Goal: Task Accomplishment & Management: Manage account settings

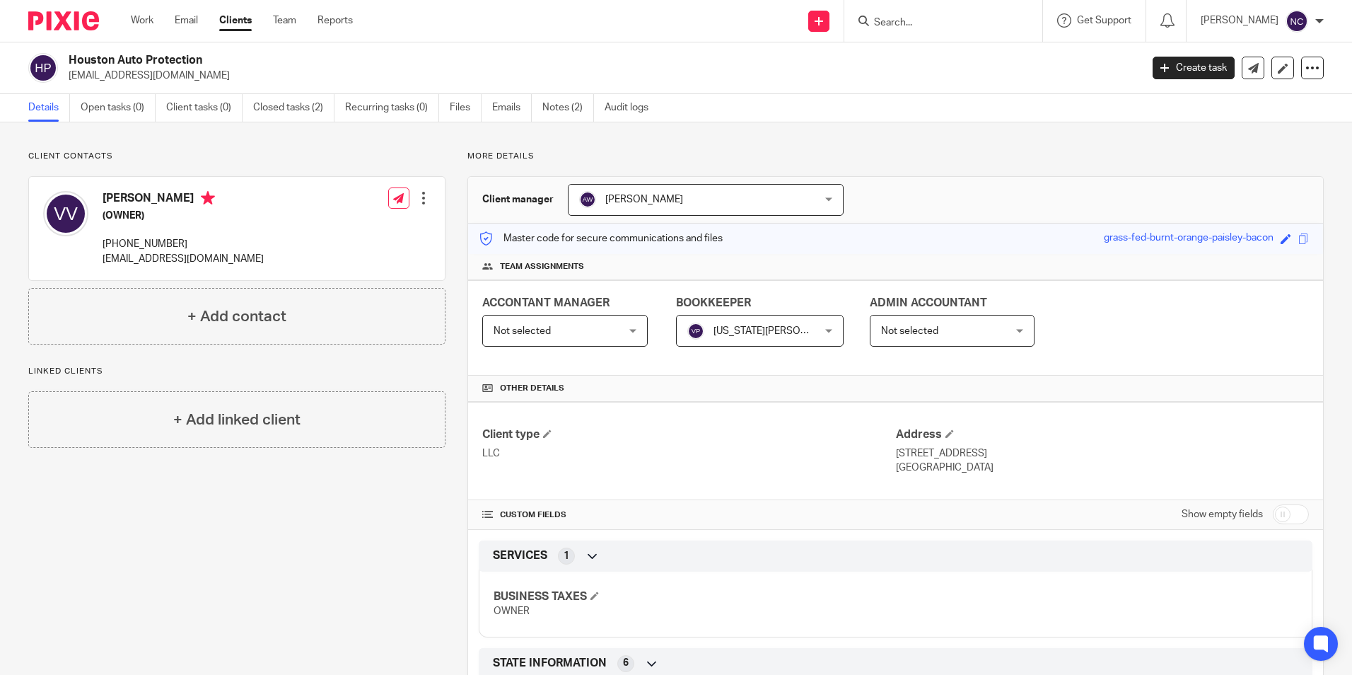
click at [877, 22] on input "Search" at bounding box center [935, 23] width 127 height 13
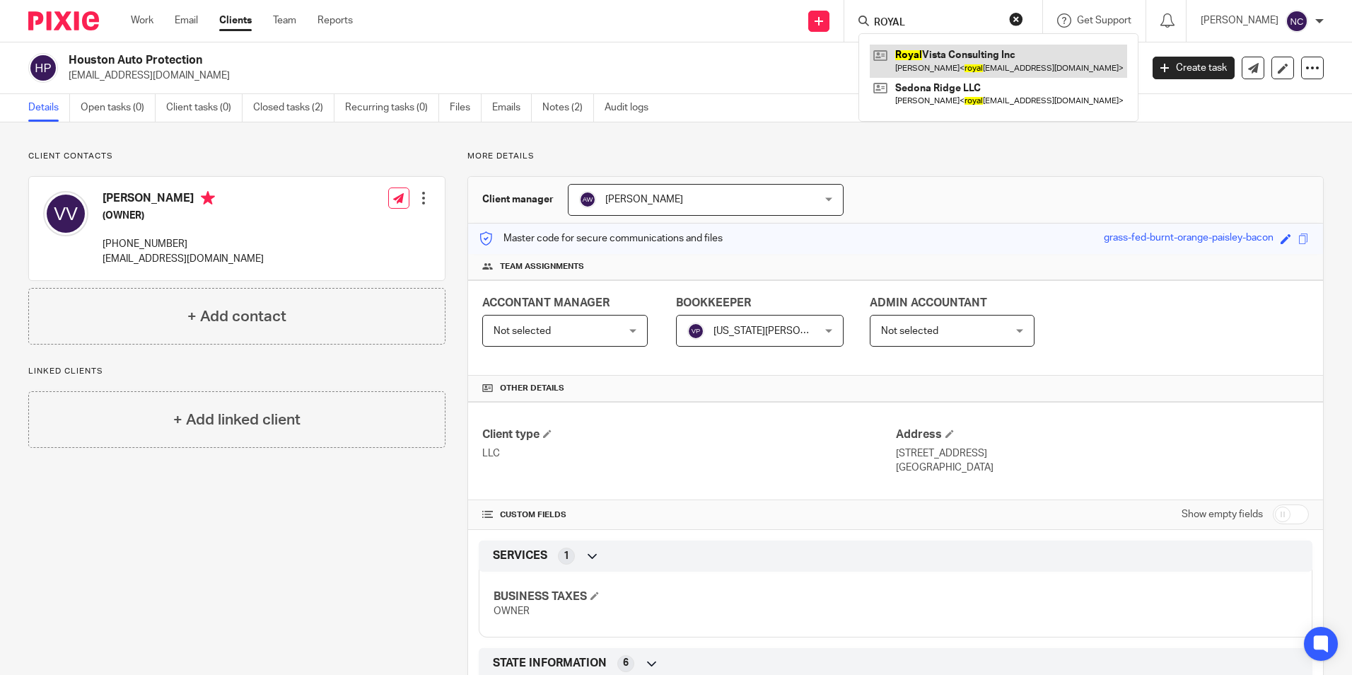
type input "ROYAL"
click at [937, 57] on link at bounding box center [998, 61] width 257 height 33
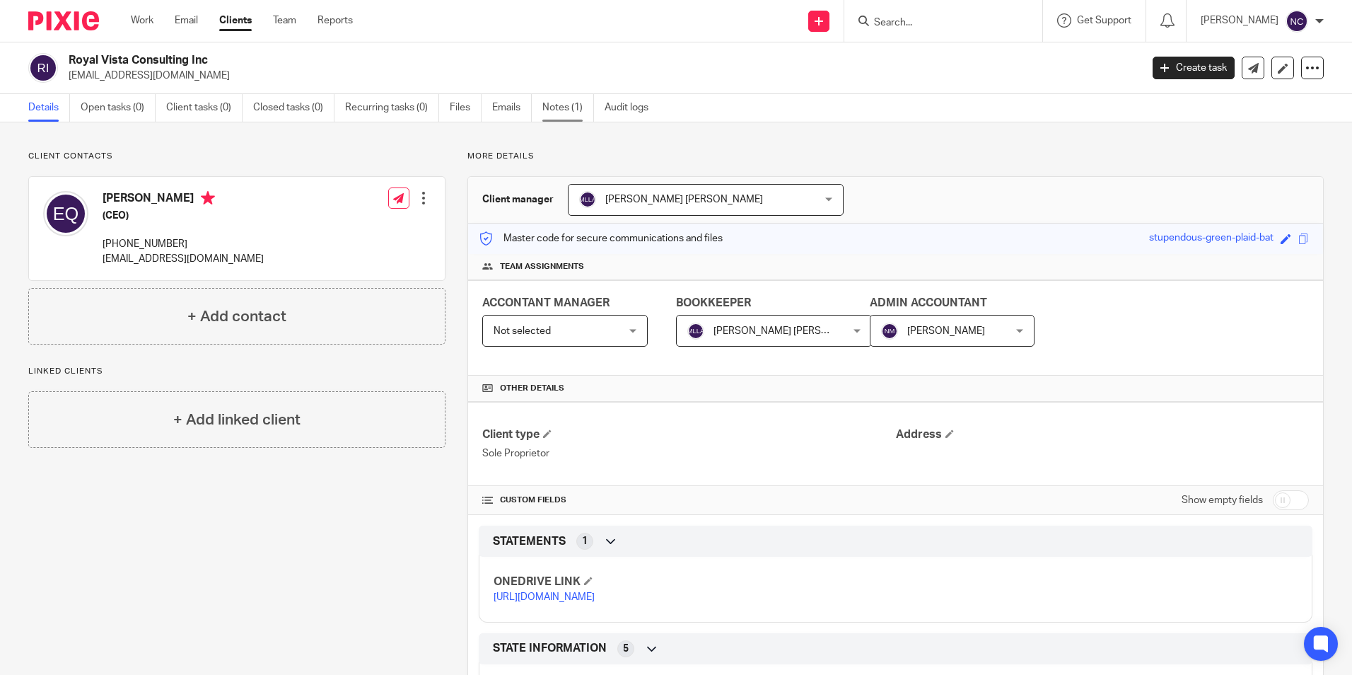
click at [562, 103] on link "Notes (1)" at bounding box center [568, 108] width 52 height 28
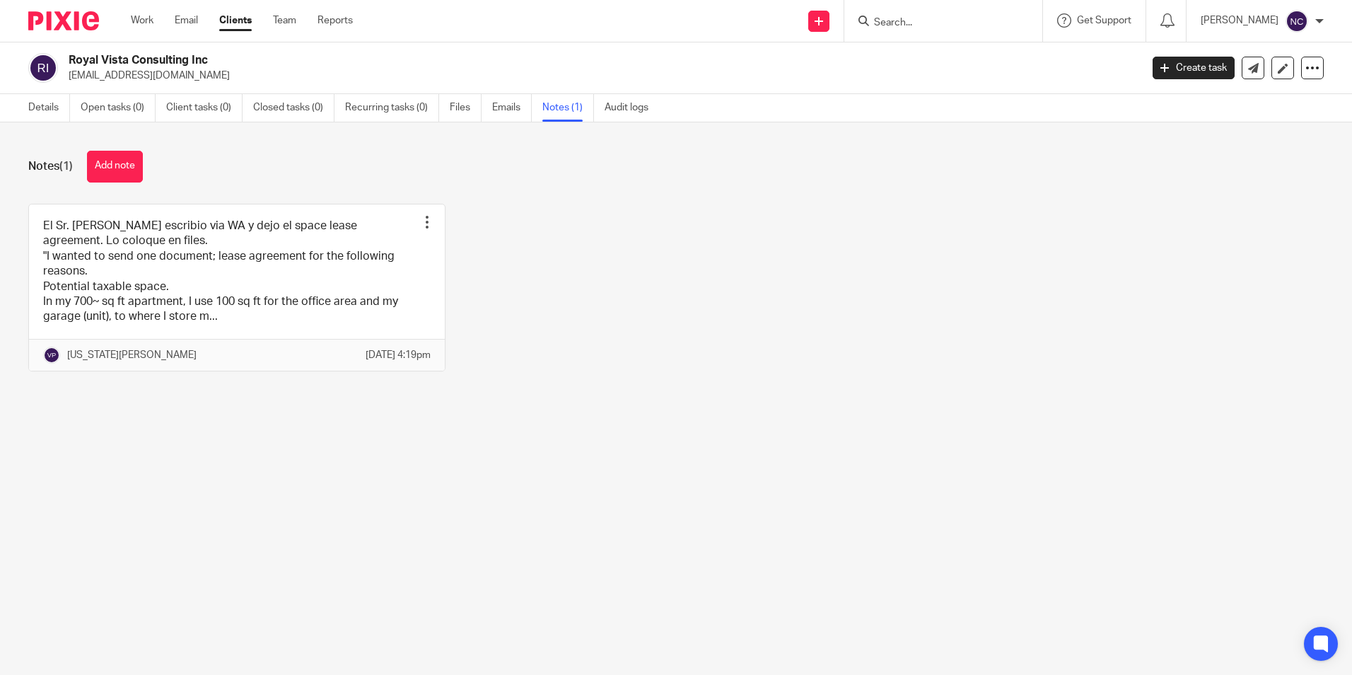
click at [899, 25] on input "Search" at bounding box center [935, 23] width 127 height 13
type input "sedon"
click at [942, 66] on link at bounding box center [989, 61] width 239 height 33
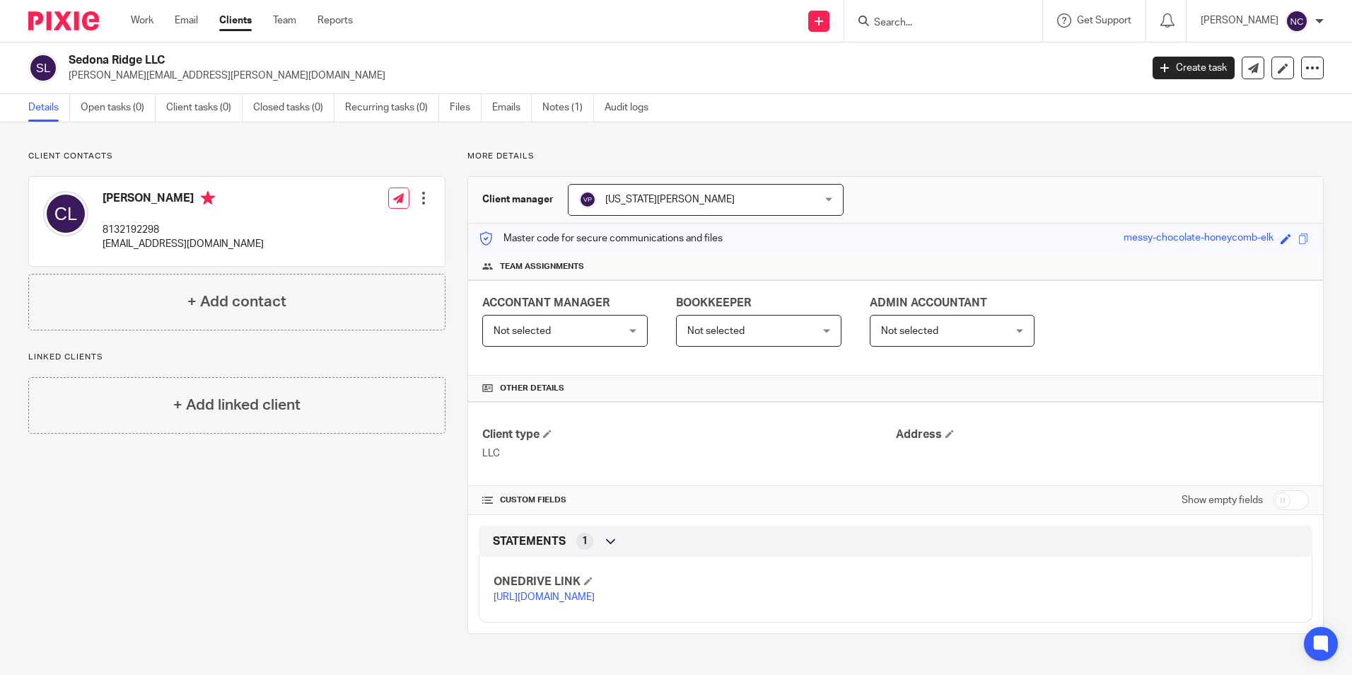
click at [964, 25] on input "Search" at bounding box center [935, 23] width 127 height 13
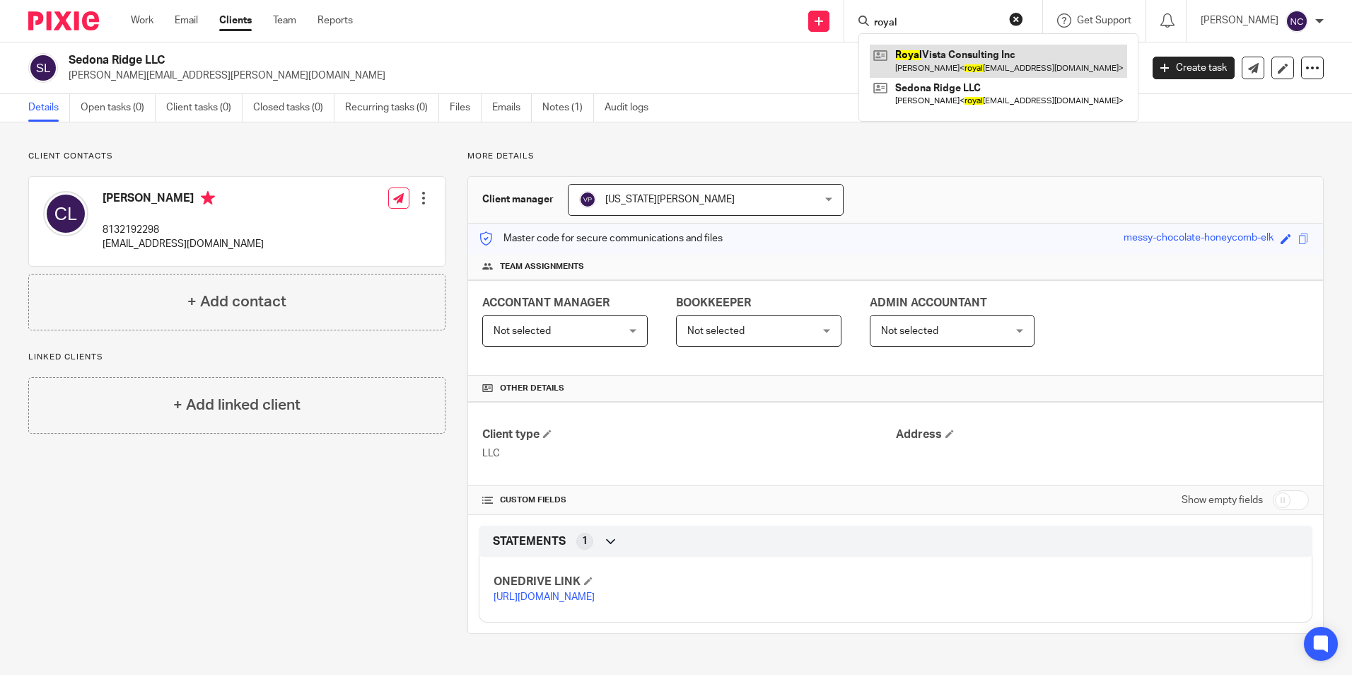
type input "royal"
click at [963, 52] on link at bounding box center [998, 61] width 257 height 33
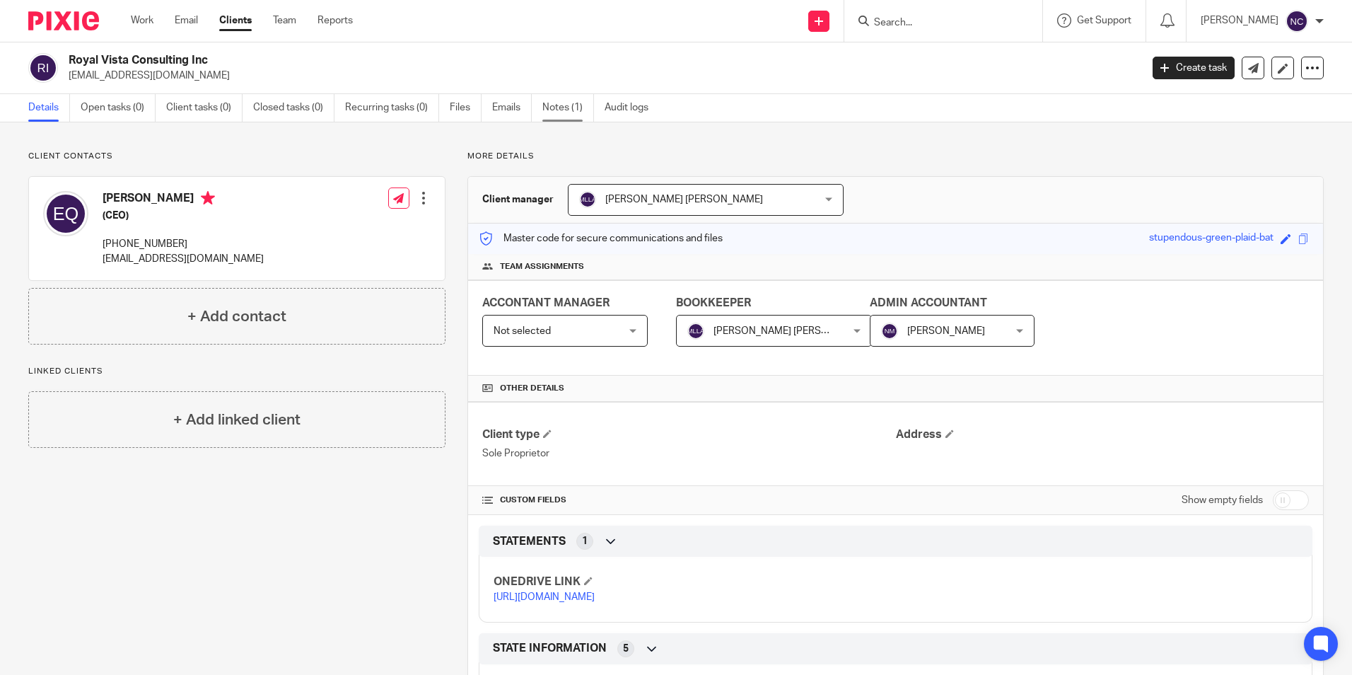
click at [557, 107] on link "Notes (1)" at bounding box center [568, 108] width 52 height 28
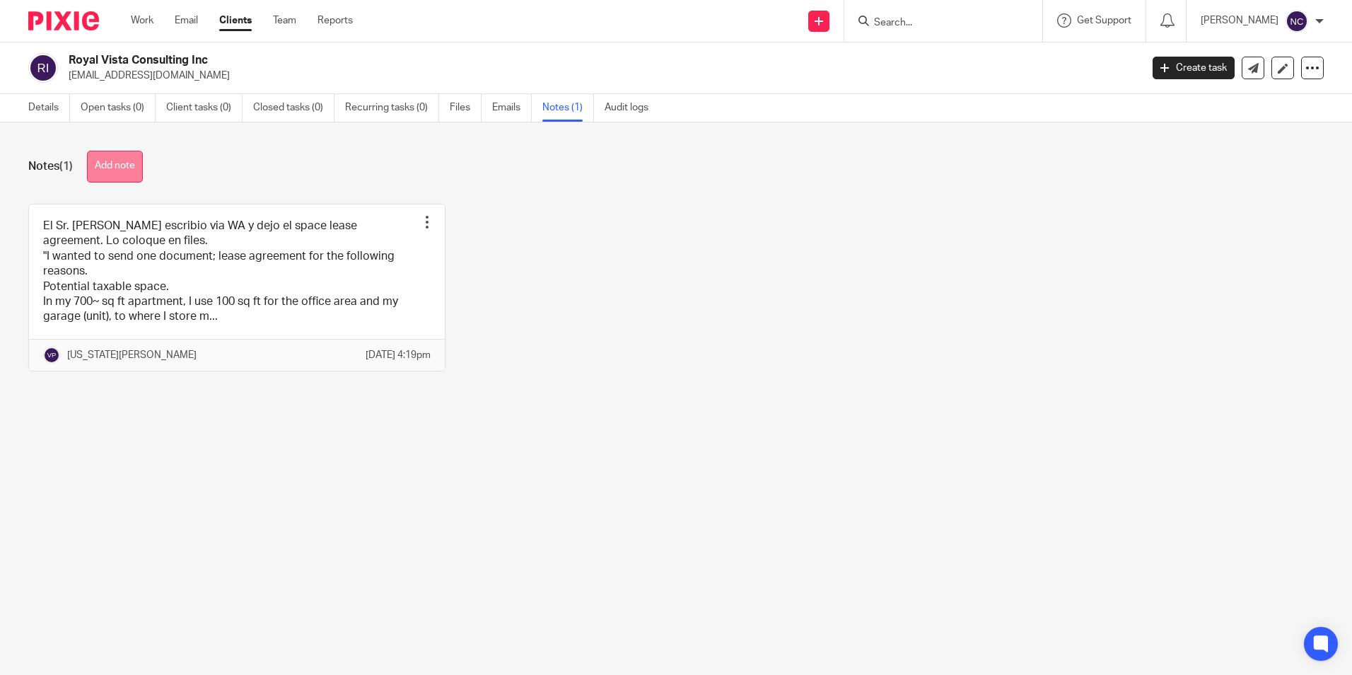
click at [117, 170] on button "Add note" at bounding box center [115, 167] width 56 height 32
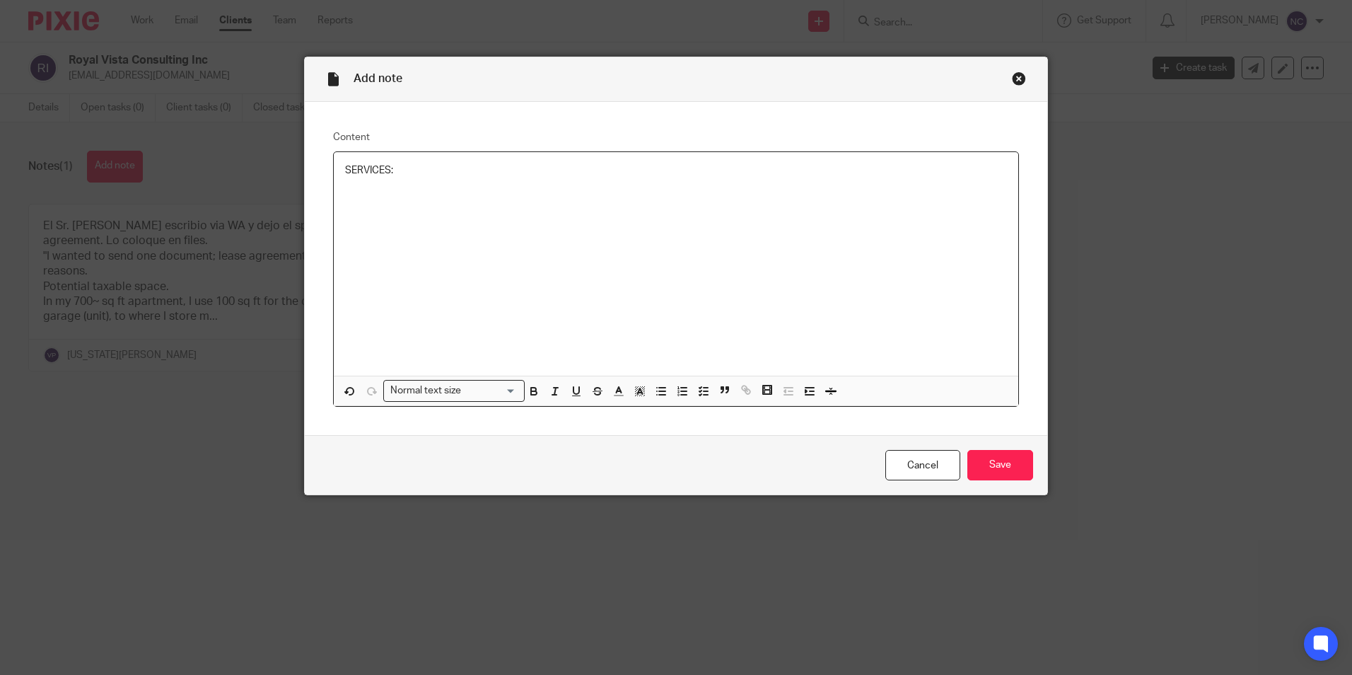
click at [718, 234] on div "SERVICES:" at bounding box center [676, 263] width 684 height 223
click at [984, 459] on input "Save" at bounding box center [1000, 465] width 66 height 30
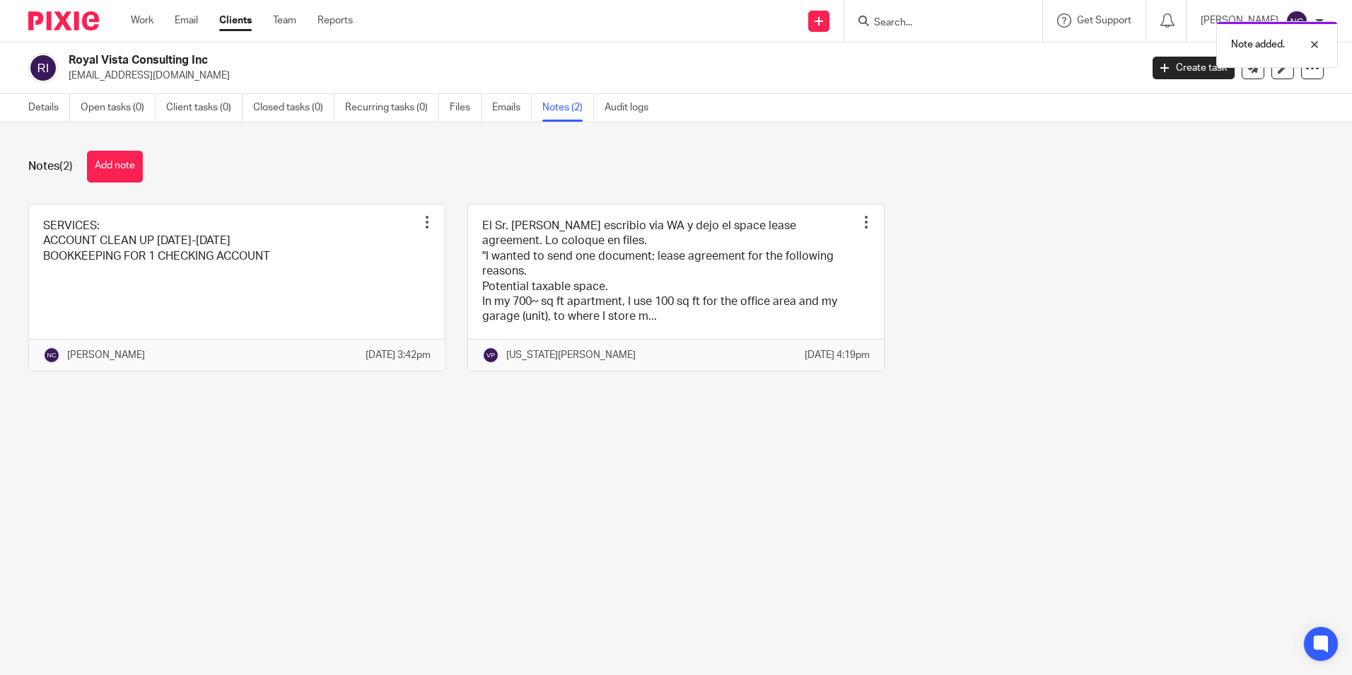
click at [910, 19] on div "Note added." at bounding box center [1007, 41] width 662 height 54
click at [906, 28] on div "Note added." at bounding box center [1007, 41] width 662 height 54
click at [887, 24] on div "Note added." at bounding box center [1007, 41] width 662 height 54
click at [864, 23] on div "Note added." at bounding box center [1007, 41] width 662 height 54
click at [863, 18] on div "Note added." at bounding box center [1007, 41] width 662 height 54
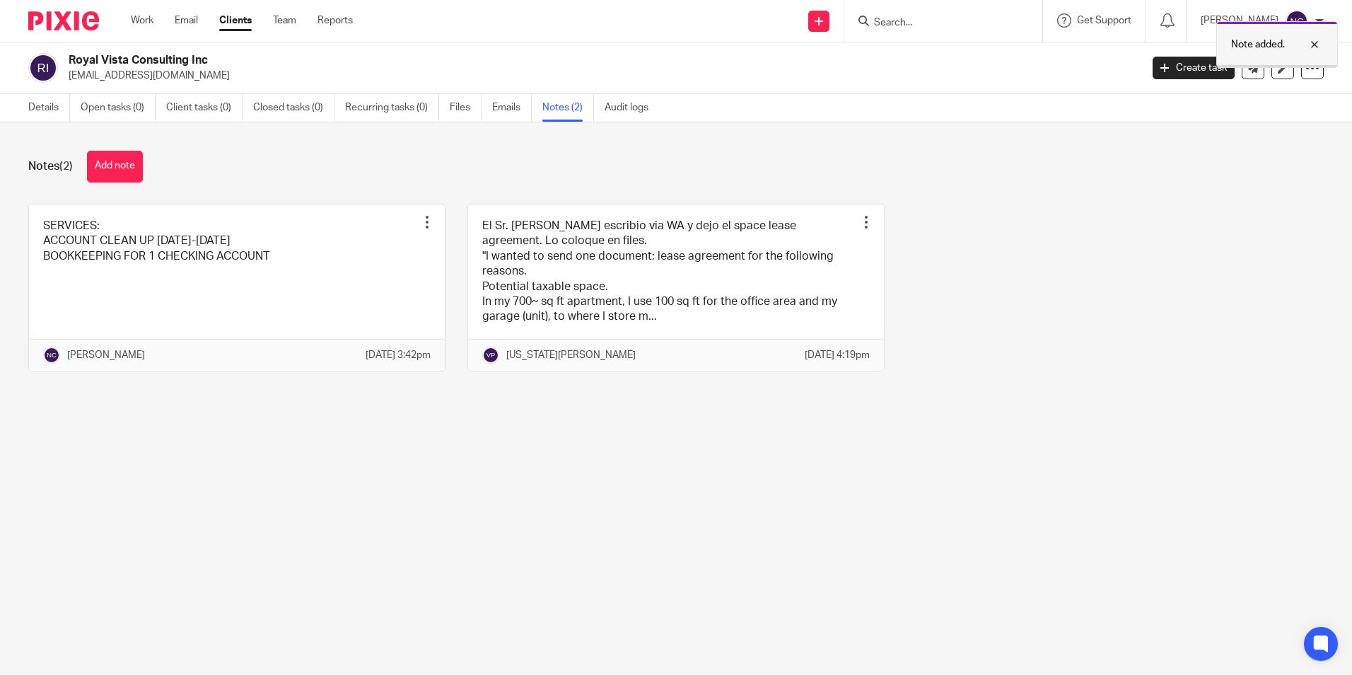
click at [1314, 45] on div at bounding box center [1304, 44] width 38 height 17
click at [905, 24] on input "Search" at bounding box center [935, 23] width 127 height 13
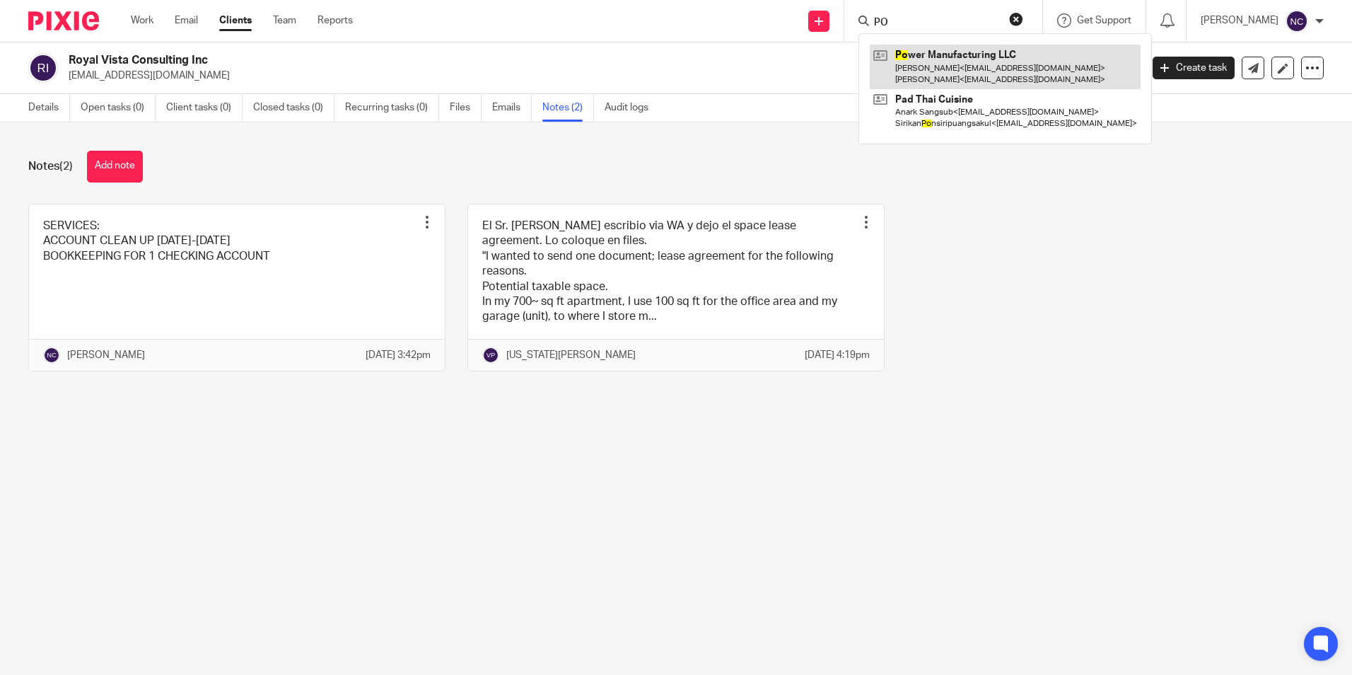
type input "PO"
click at [961, 62] on link at bounding box center [1005, 67] width 271 height 44
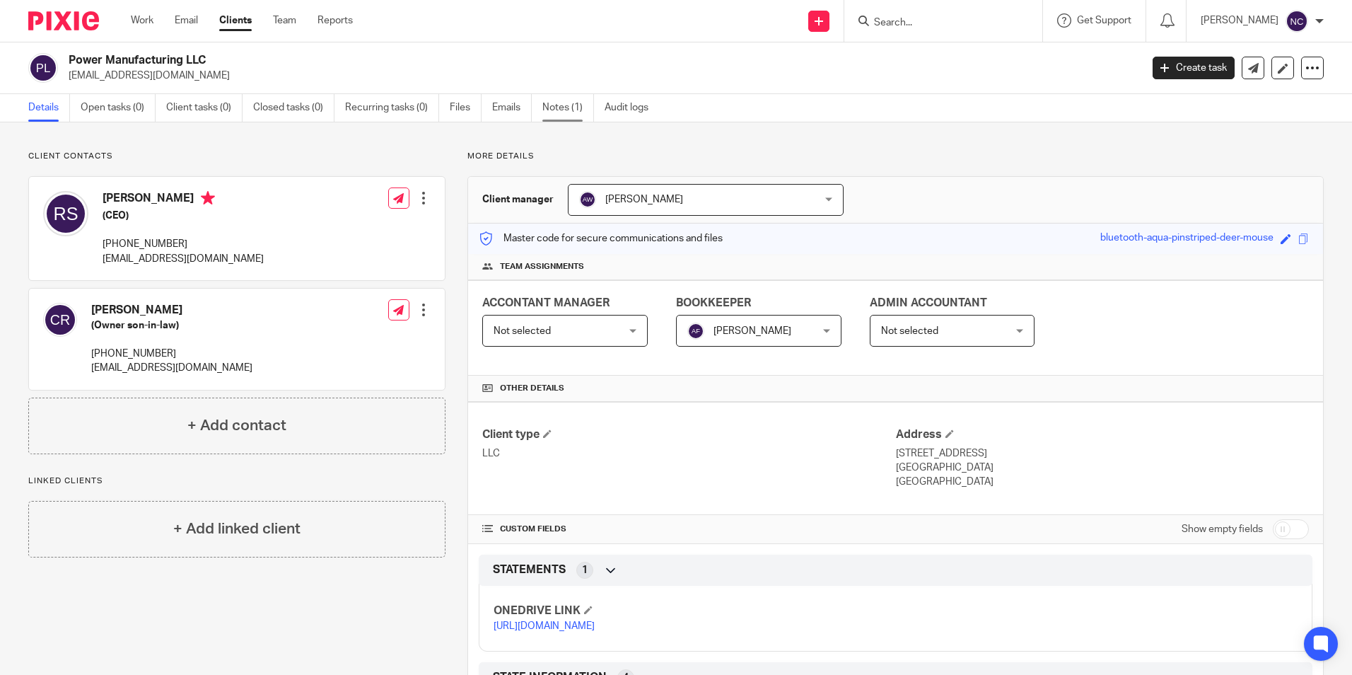
click at [575, 115] on link "Notes (1)" at bounding box center [568, 108] width 52 height 28
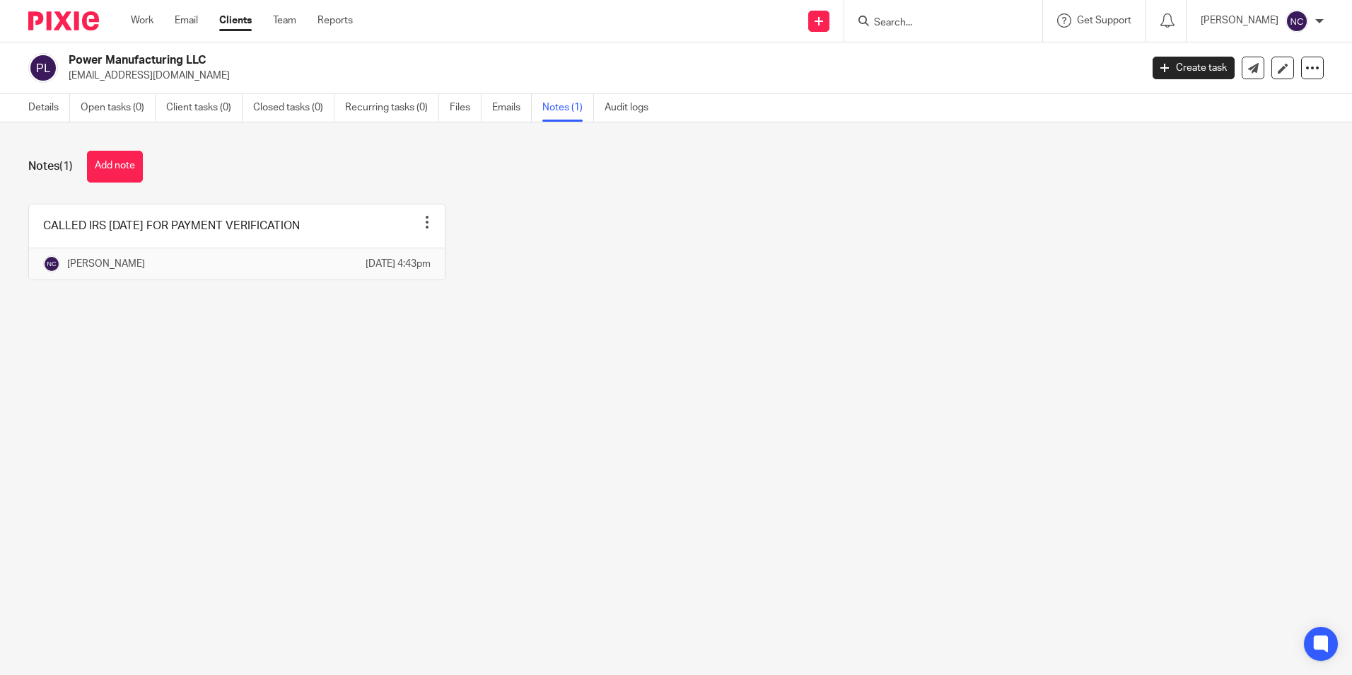
click at [887, 24] on input "Search" at bounding box center [935, 23] width 127 height 13
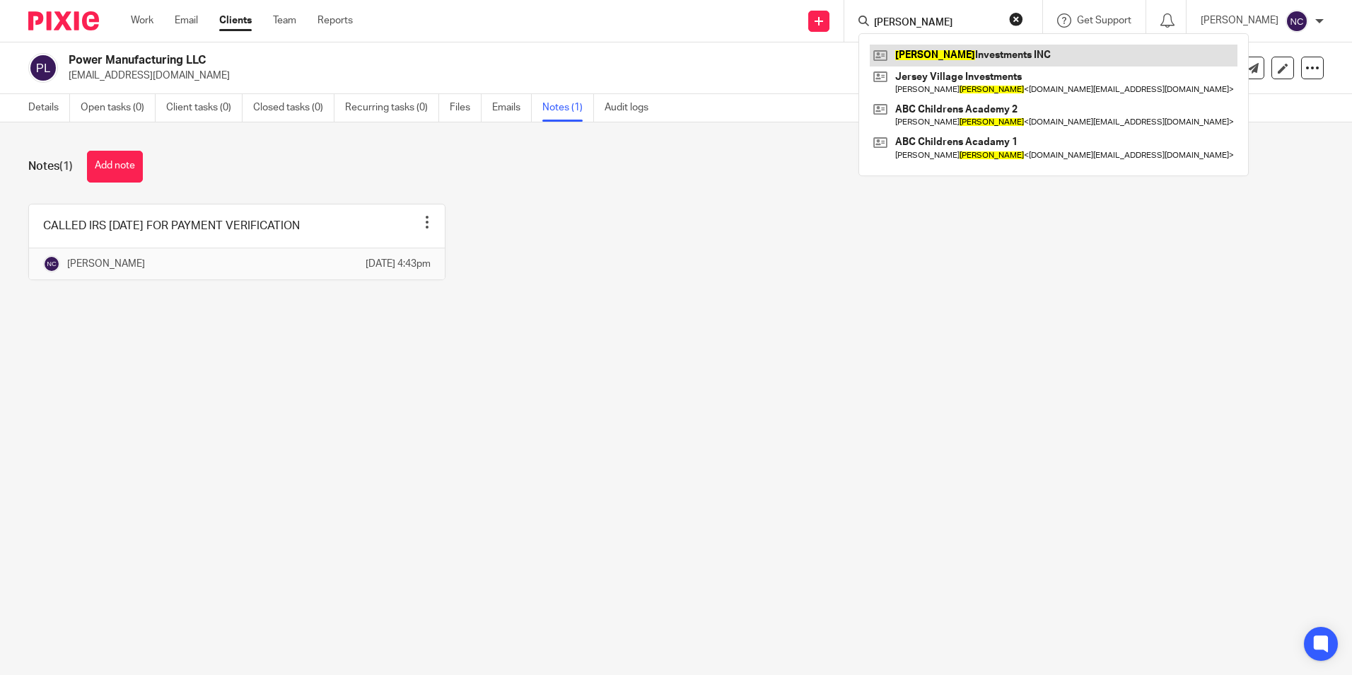
type input "duarte"
click at [959, 51] on link at bounding box center [1054, 55] width 368 height 21
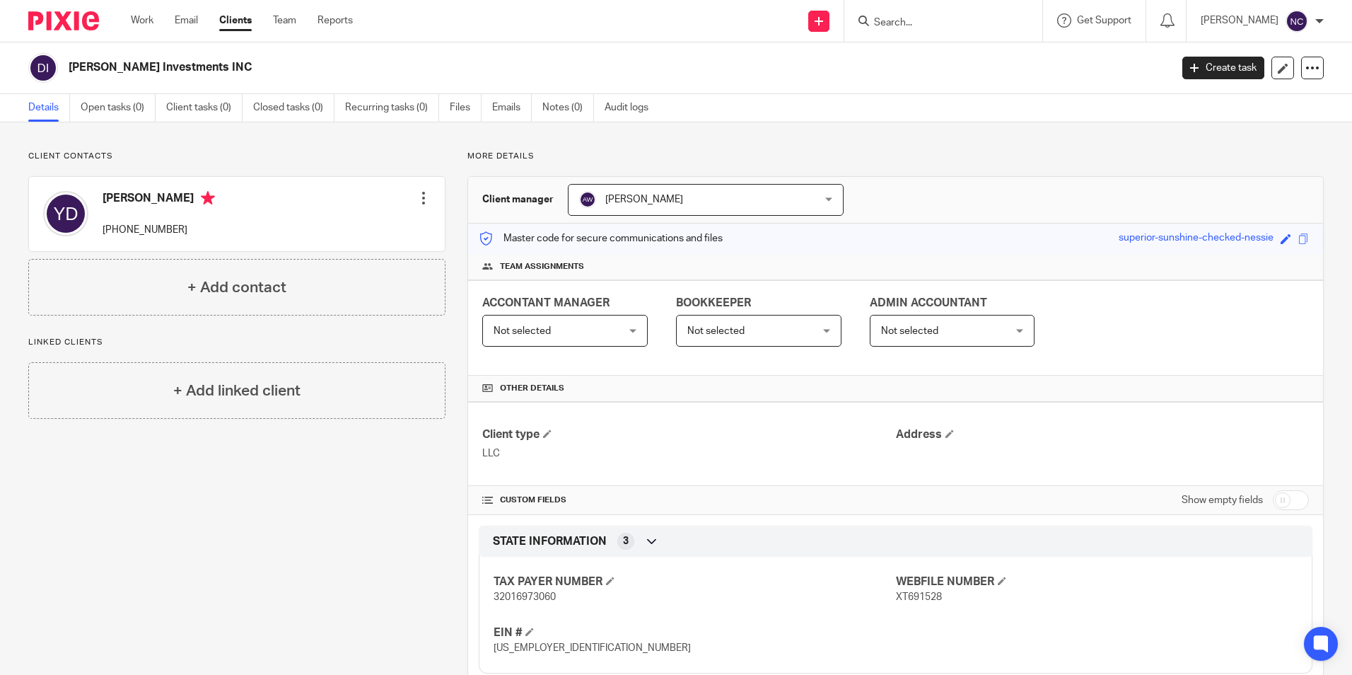
click at [971, 21] on input "Search" at bounding box center [935, 23] width 127 height 13
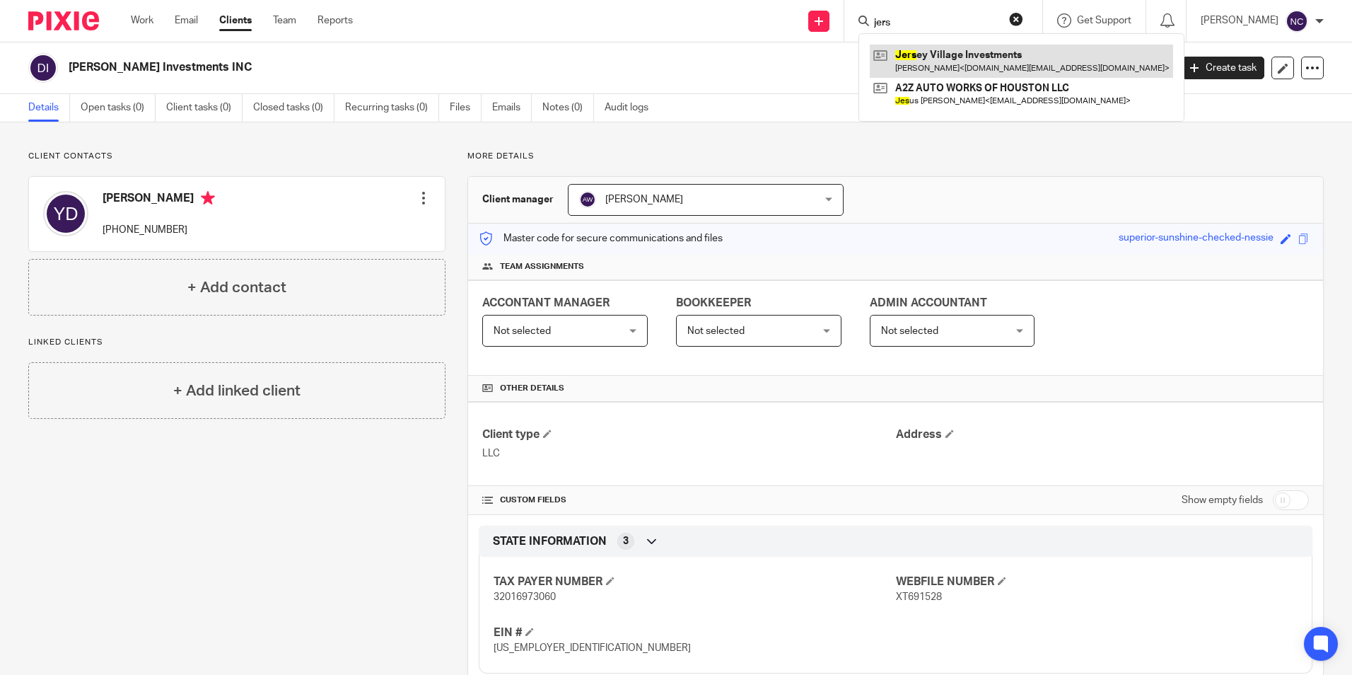
type input "jers"
click at [951, 66] on link at bounding box center [1021, 61] width 303 height 33
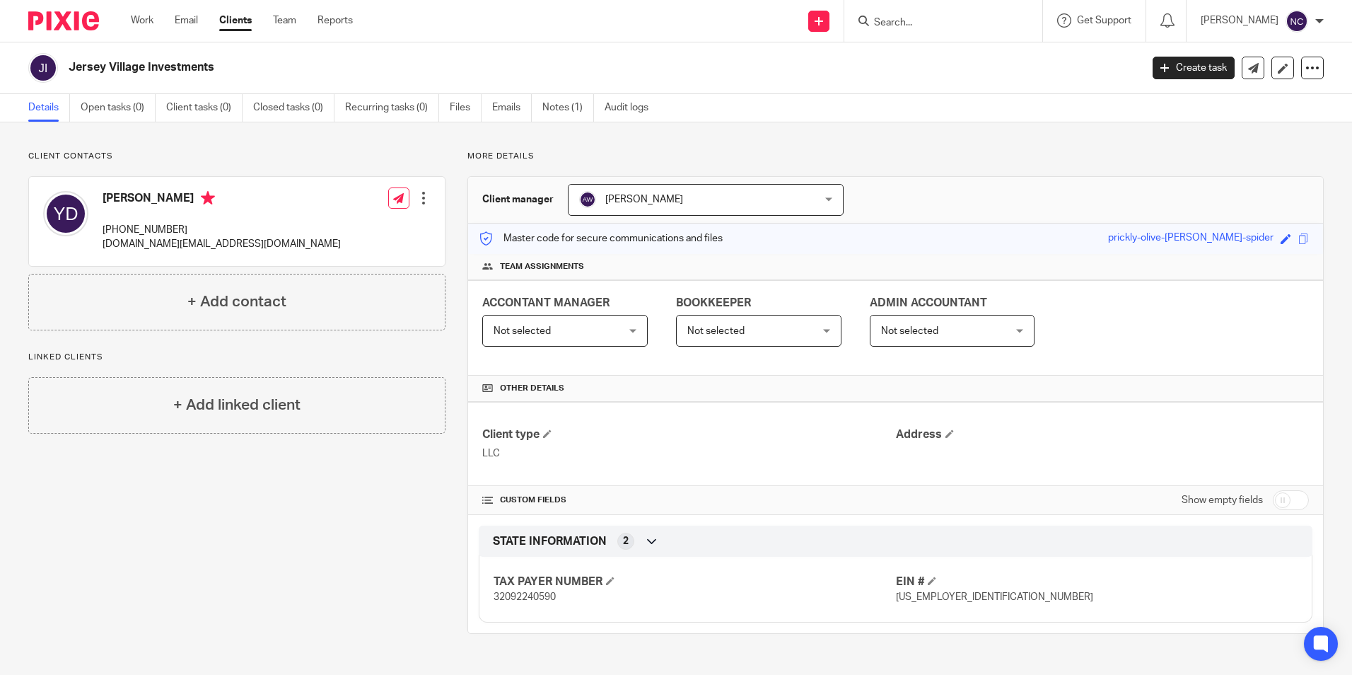
click at [913, 26] on input "Search" at bounding box center [935, 23] width 127 height 13
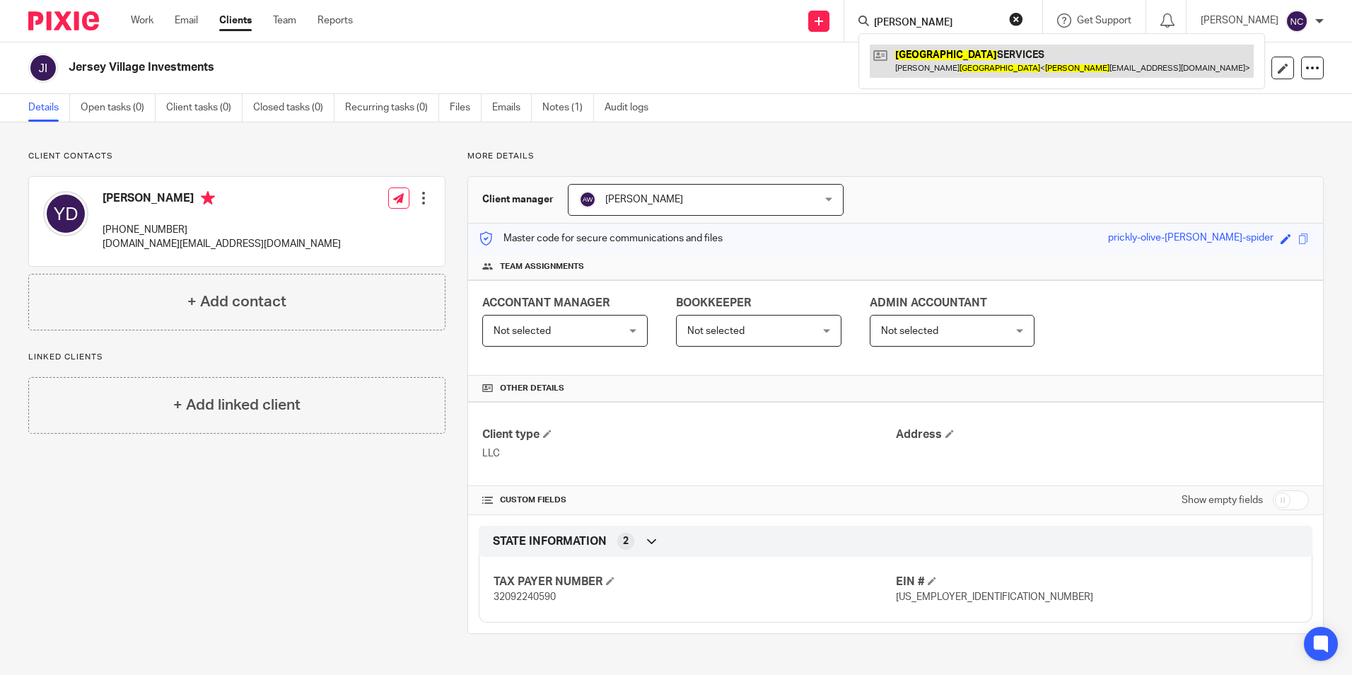
type input "[PERSON_NAME]"
click at [935, 46] on link at bounding box center [1062, 61] width 384 height 33
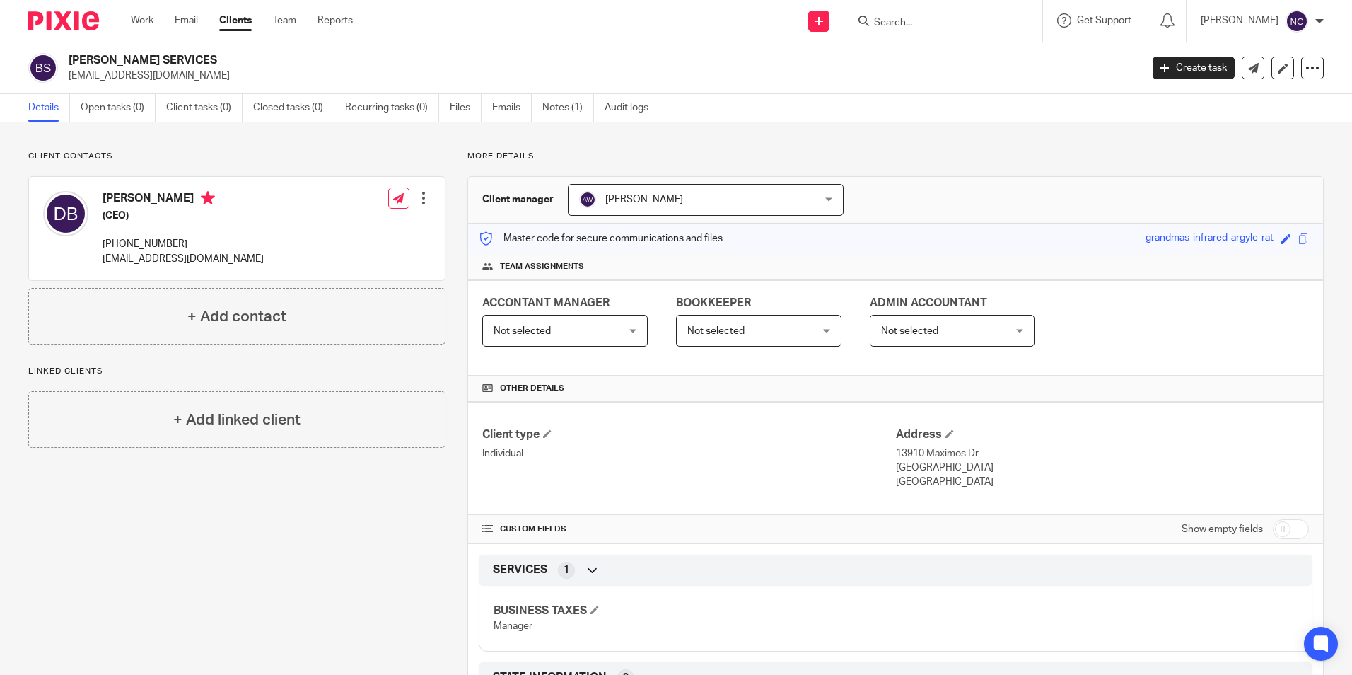
click at [959, 22] on input "Search" at bounding box center [935, 23] width 127 height 13
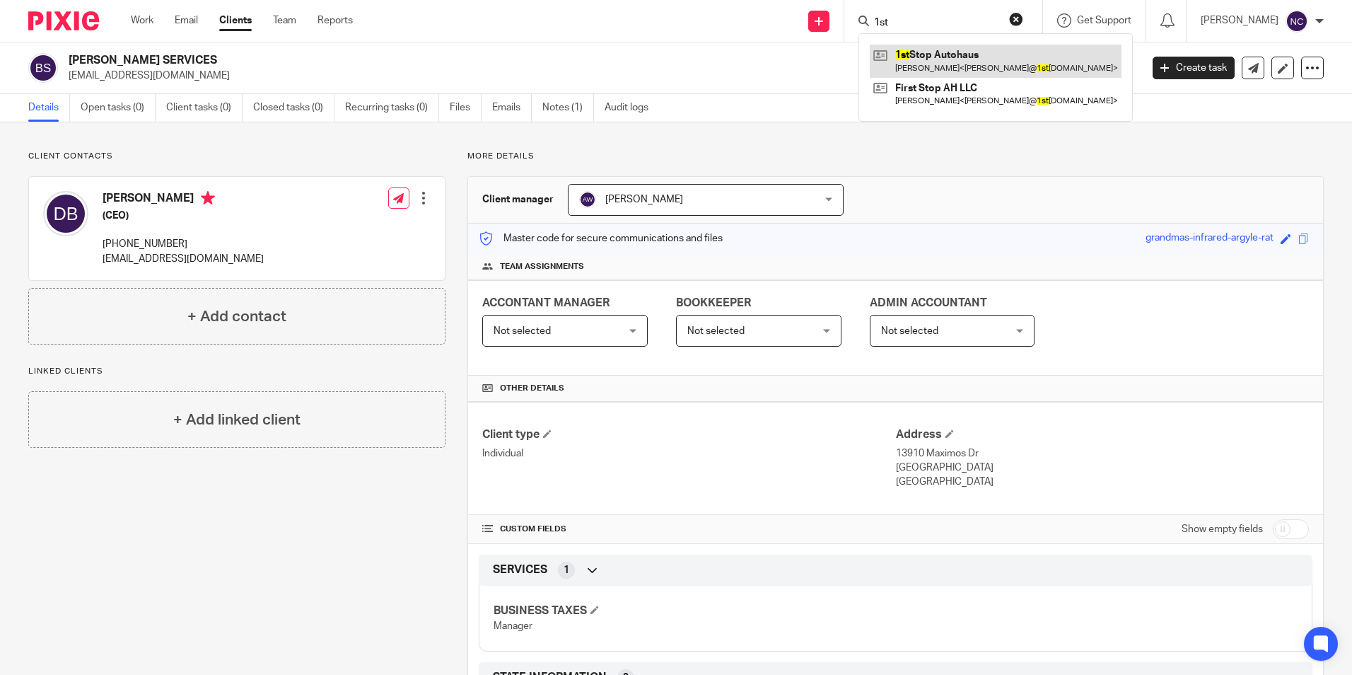
type input "1st"
click at [957, 57] on link at bounding box center [996, 61] width 252 height 33
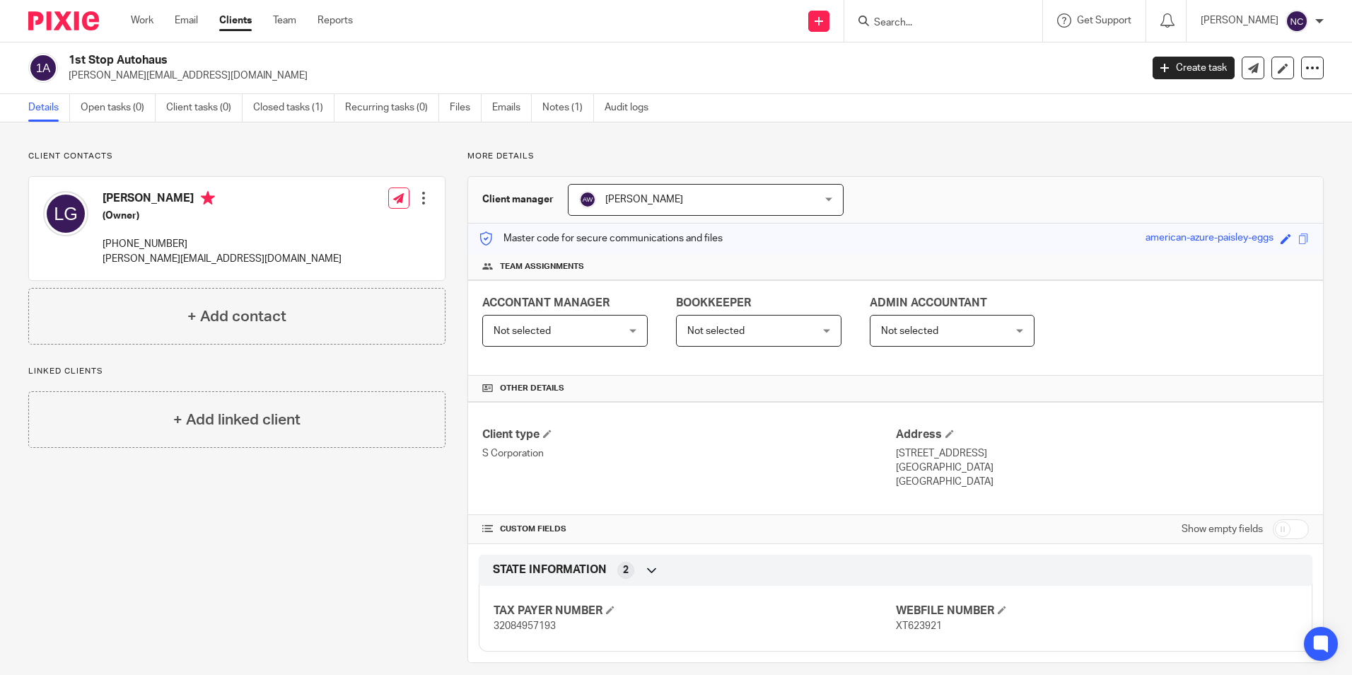
click at [880, 25] on input "Search" at bounding box center [935, 23] width 127 height 13
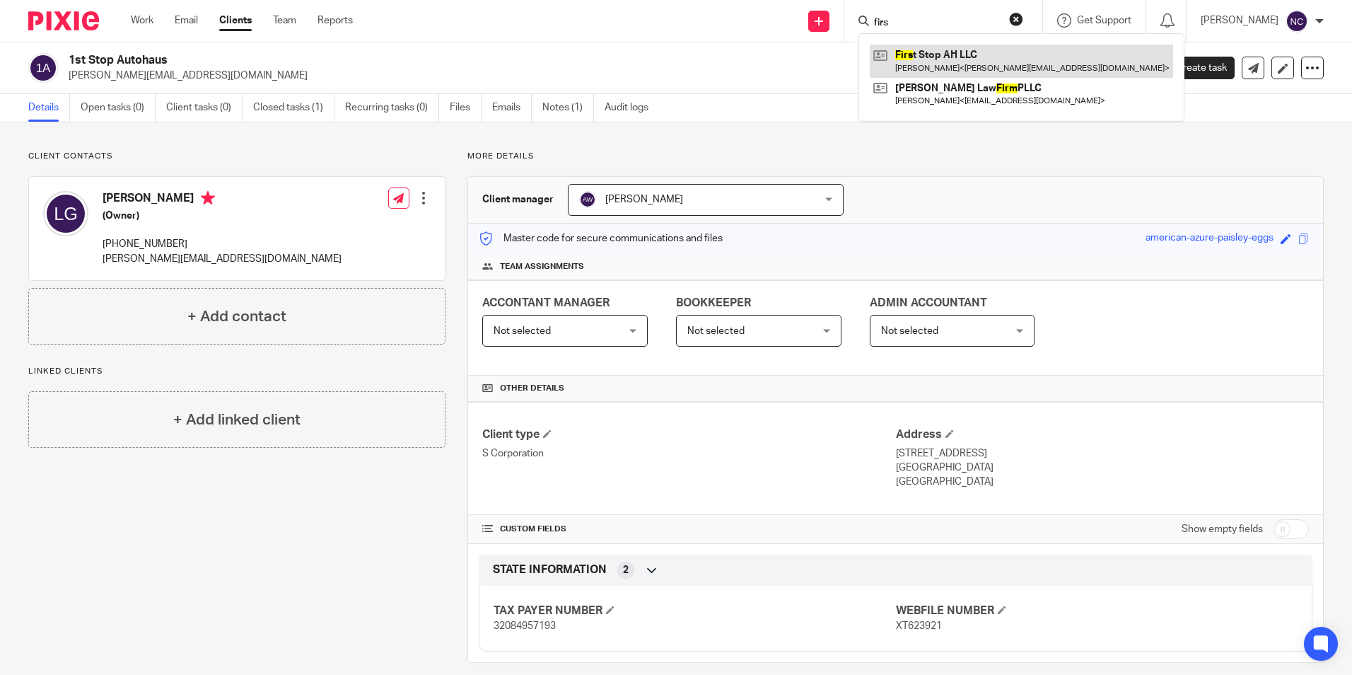
type input "firs"
click at [918, 54] on link at bounding box center [1021, 61] width 303 height 33
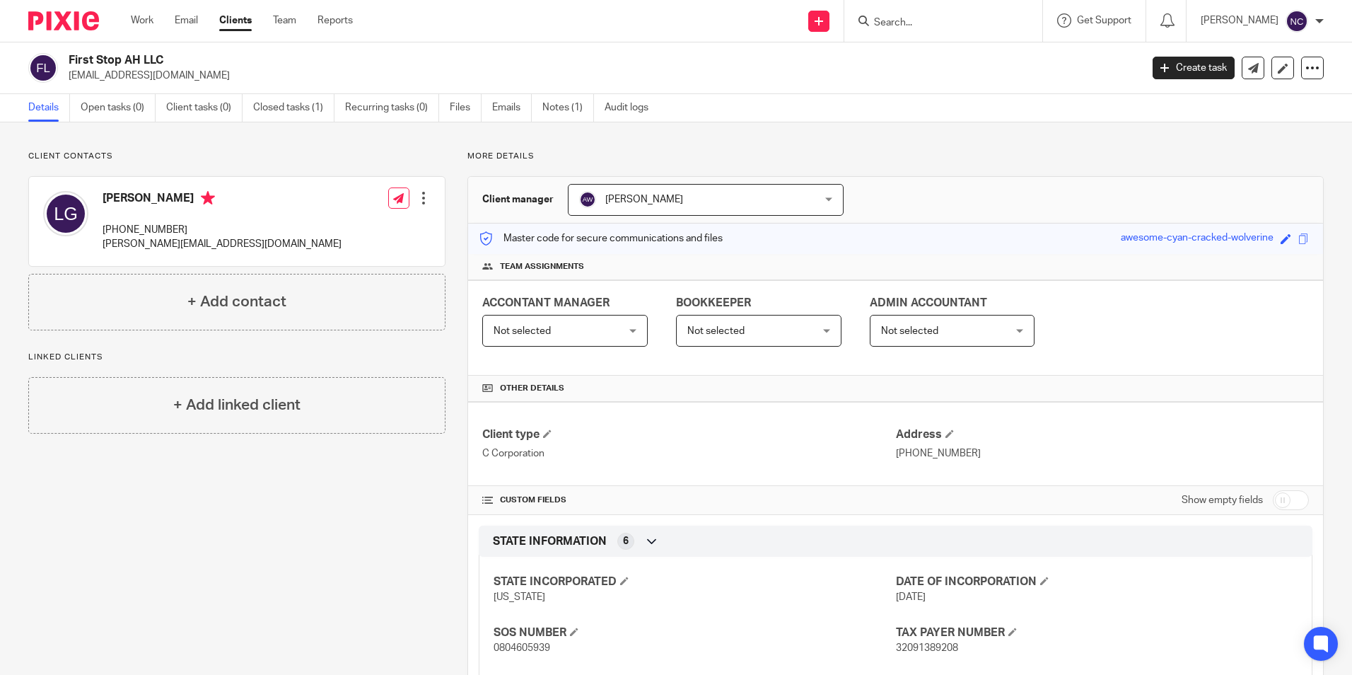
click at [899, 19] on input "Search" at bounding box center [935, 23] width 127 height 13
type input "precision"
click at [930, 64] on link at bounding box center [1008, 61] width 276 height 33
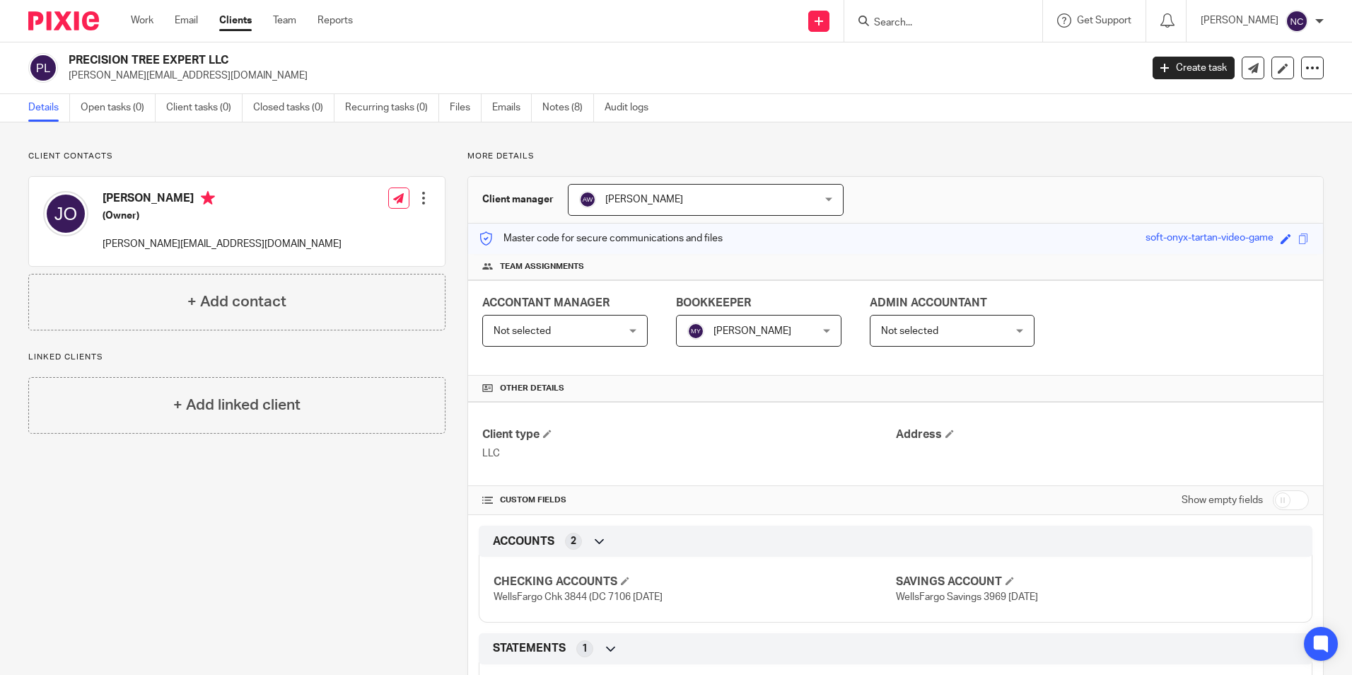
click at [872, 23] on input "Search" at bounding box center [935, 23] width 127 height 13
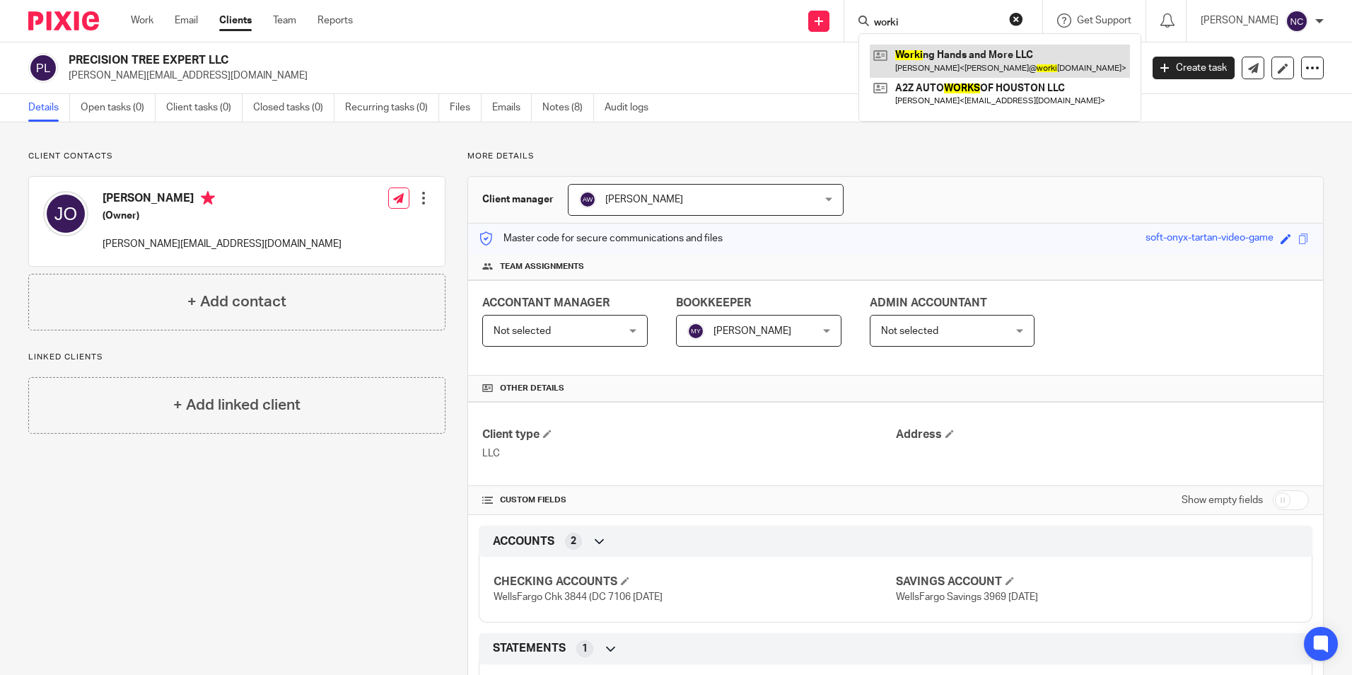
type input "worki"
click at [1017, 54] on link at bounding box center [1000, 61] width 260 height 33
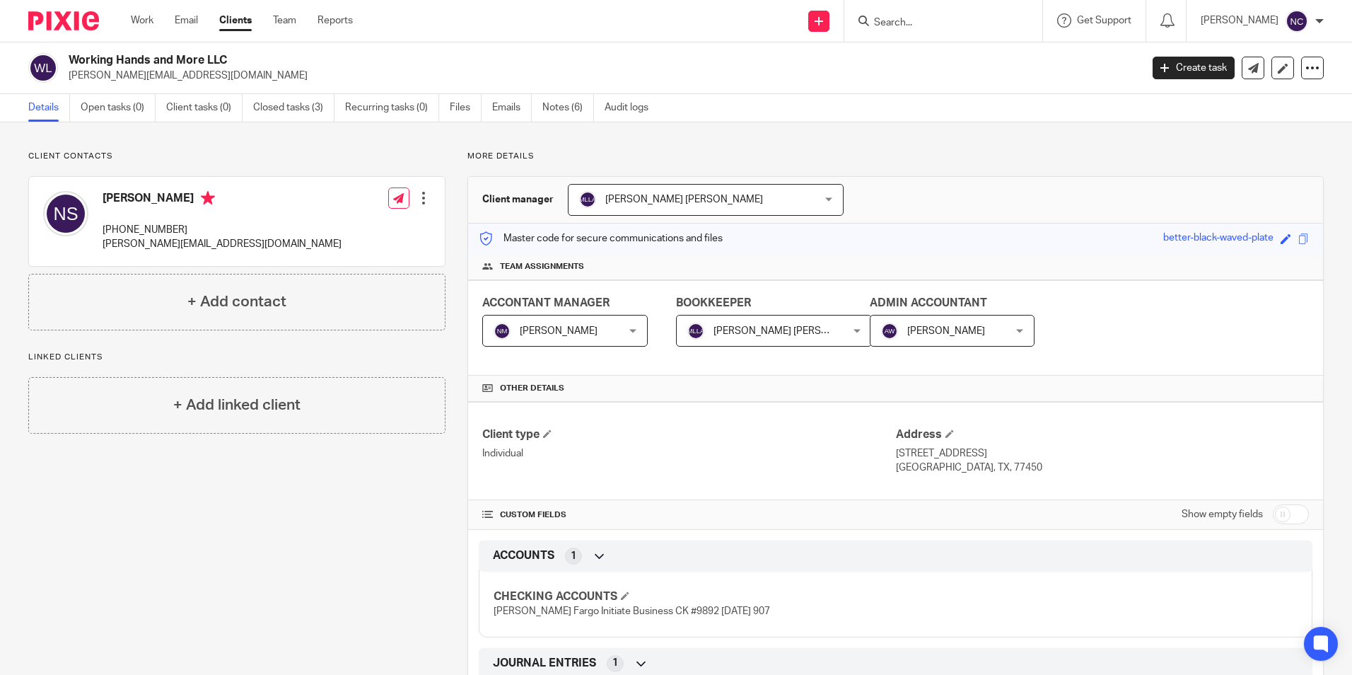
click at [898, 28] on input "Search" at bounding box center [935, 23] width 127 height 13
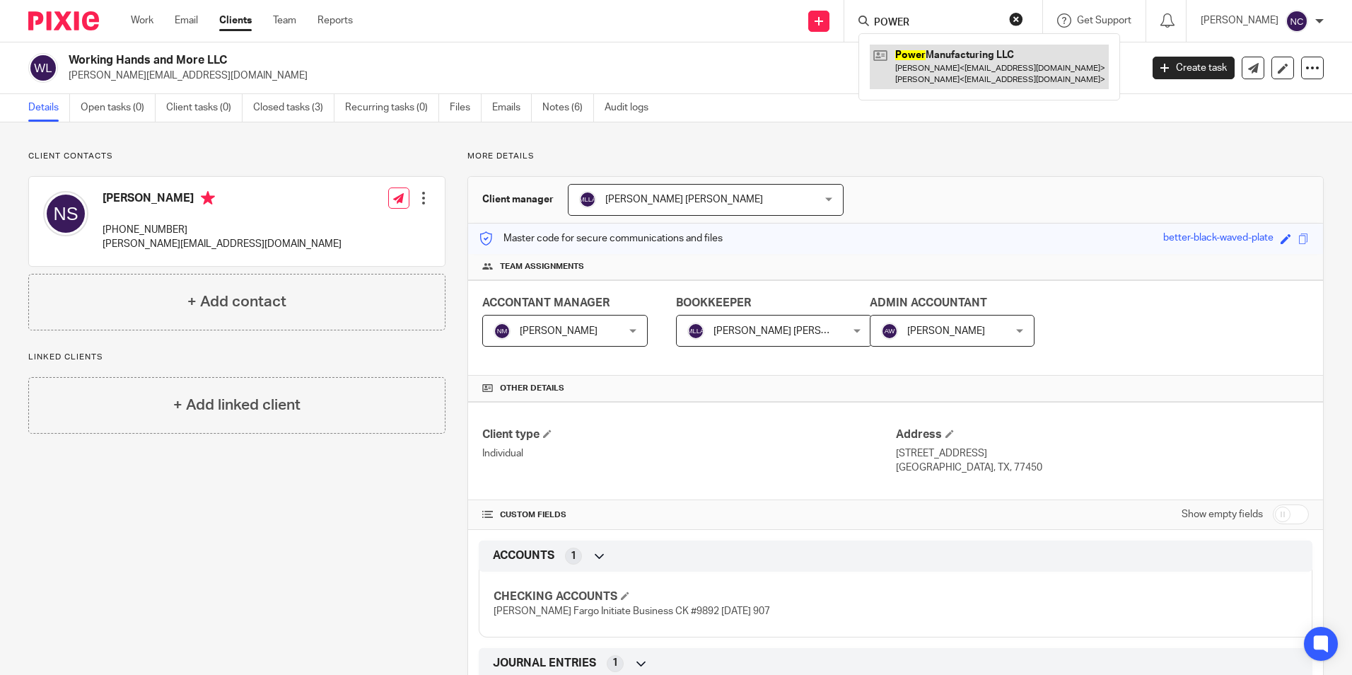
type input "POWER"
click at [968, 52] on link at bounding box center [989, 67] width 239 height 44
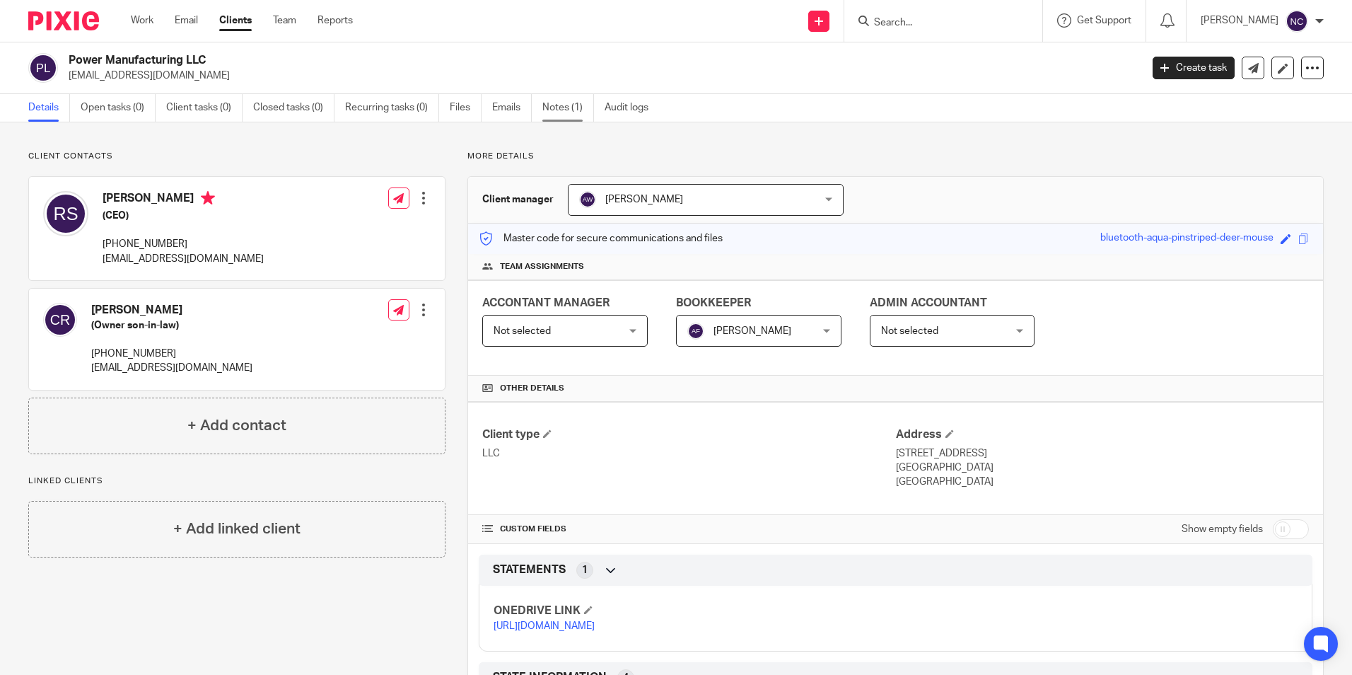
click at [550, 108] on link "Notes (1)" at bounding box center [568, 108] width 52 height 28
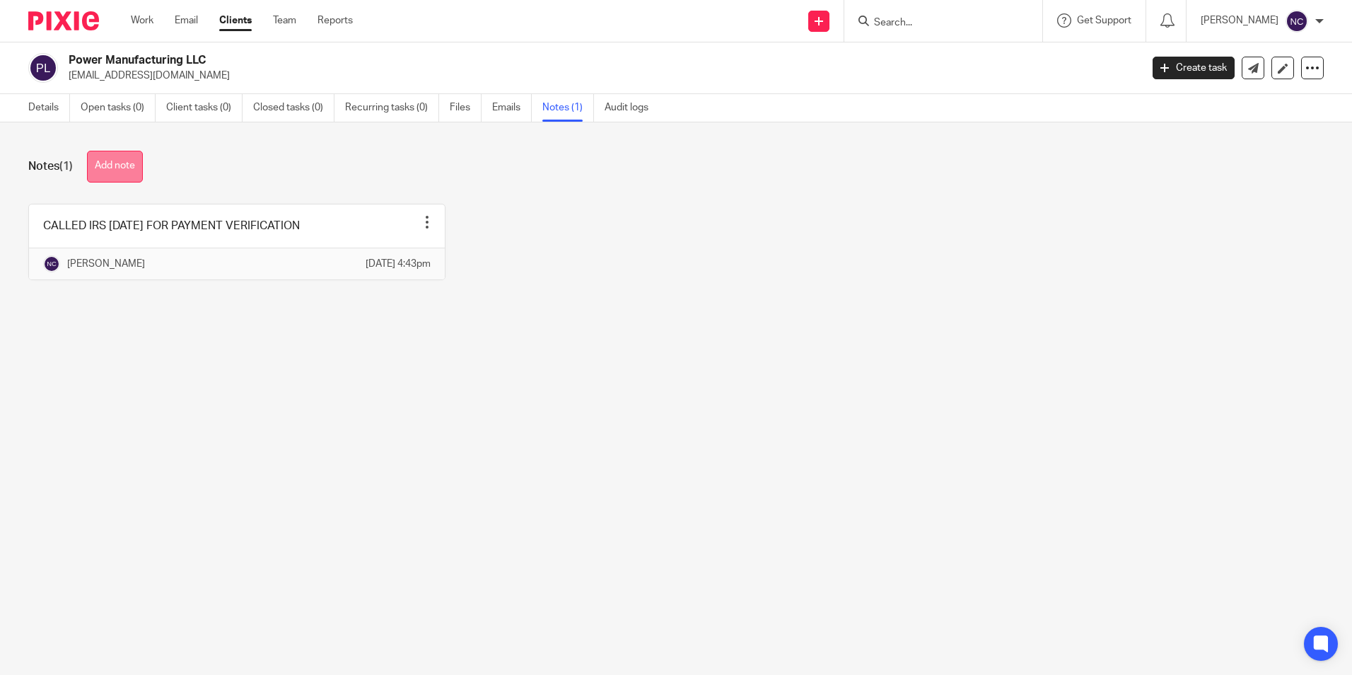
click at [108, 162] on button "Add note" at bounding box center [115, 167] width 56 height 32
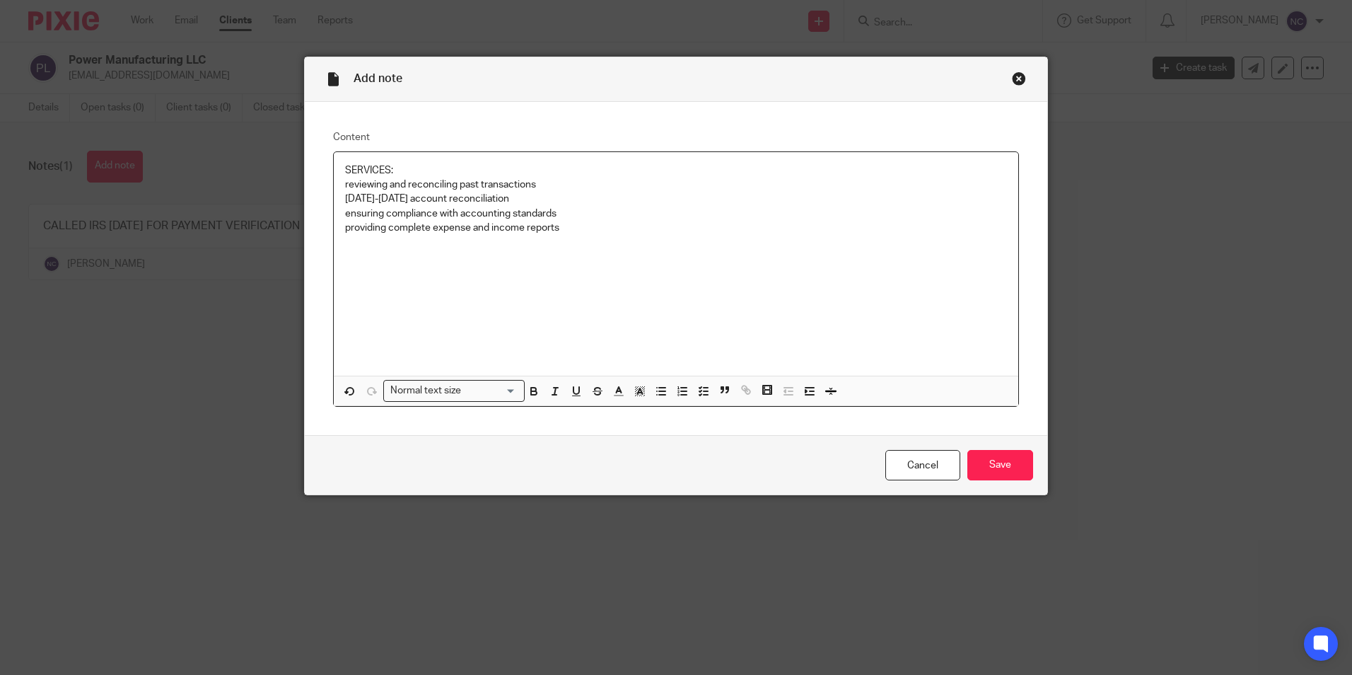
click at [511, 168] on p "SERVICES:" at bounding box center [676, 170] width 662 height 14
click at [1015, 456] on input "Save" at bounding box center [1000, 465] width 66 height 30
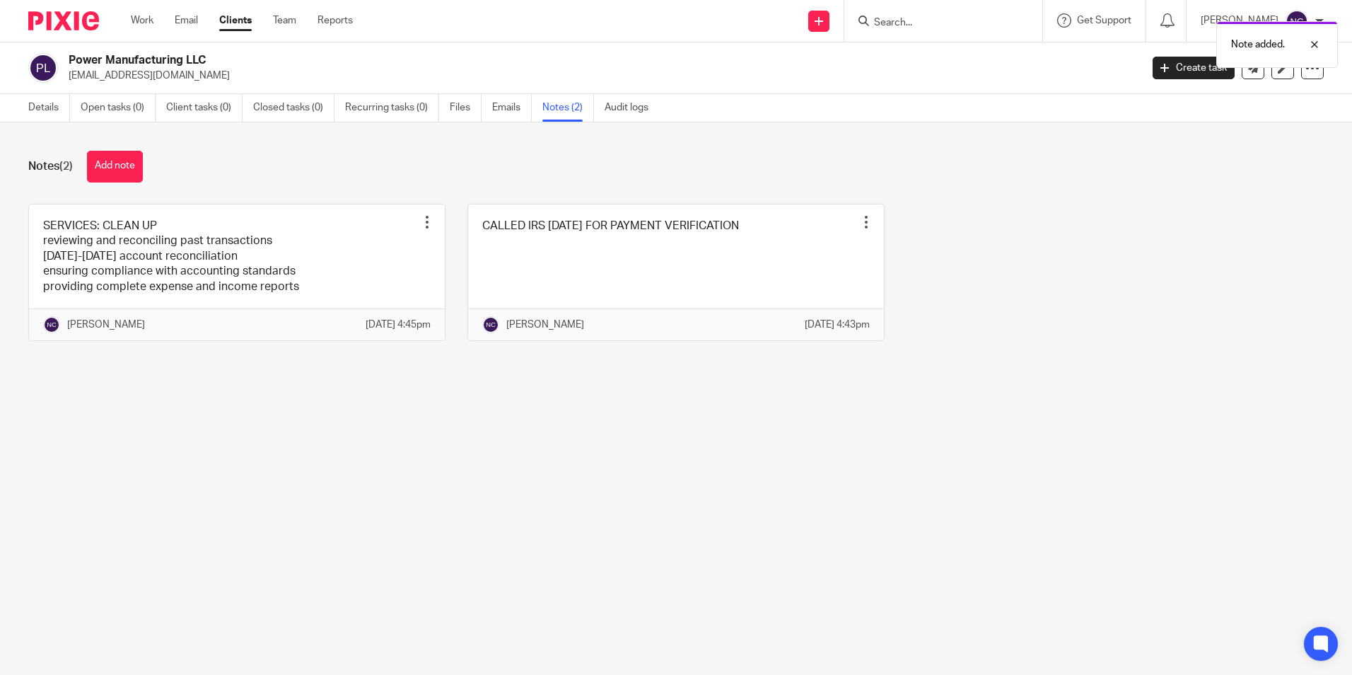
click at [932, 23] on div "Note added." at bounding box center [1007, 41] width 662 height 54
click at [909, 28] on div "Note added." at bounding box center [1007, 41] width 662 height 54
click at [1313, 45] on div at bounding box center [1304, 44] width 38 height 17
click at [956, 25] on input "Search" at bounding box center [935, 23] width 127 height 13
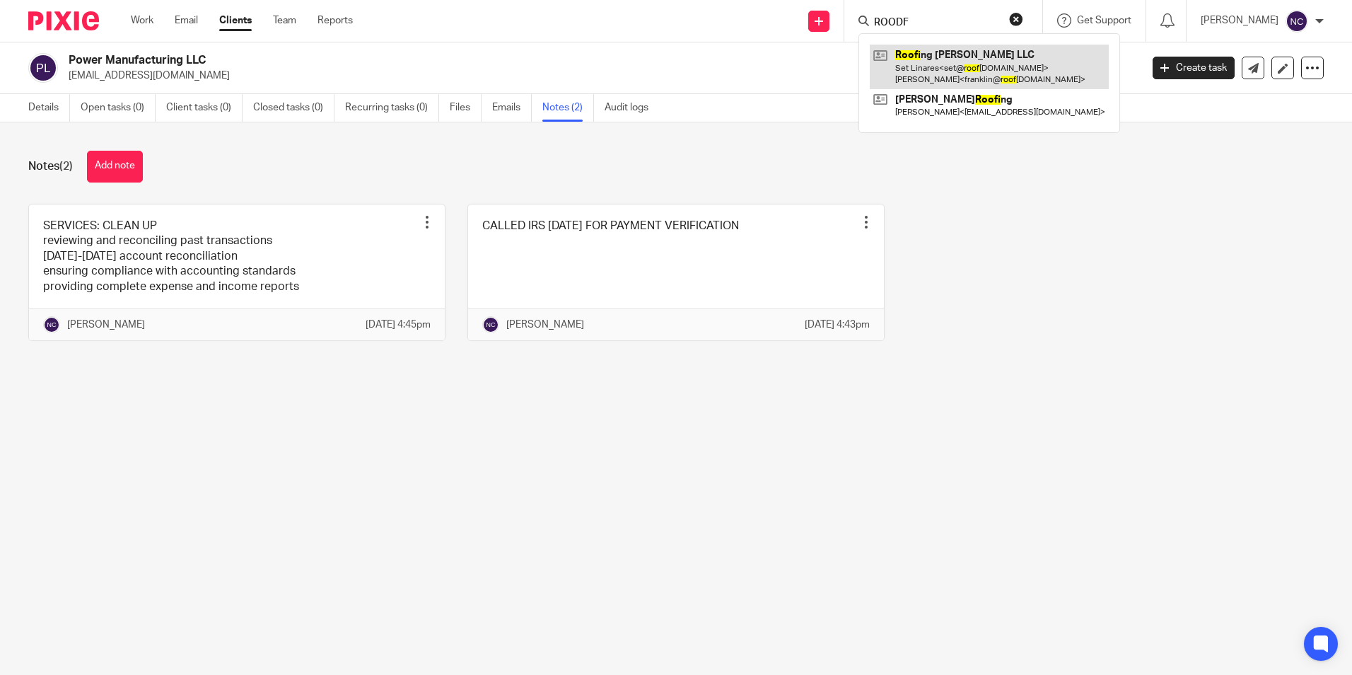
type input "ROODF"
click at [947, 59] on link at bounding box center [989, 67] width 239 height 44
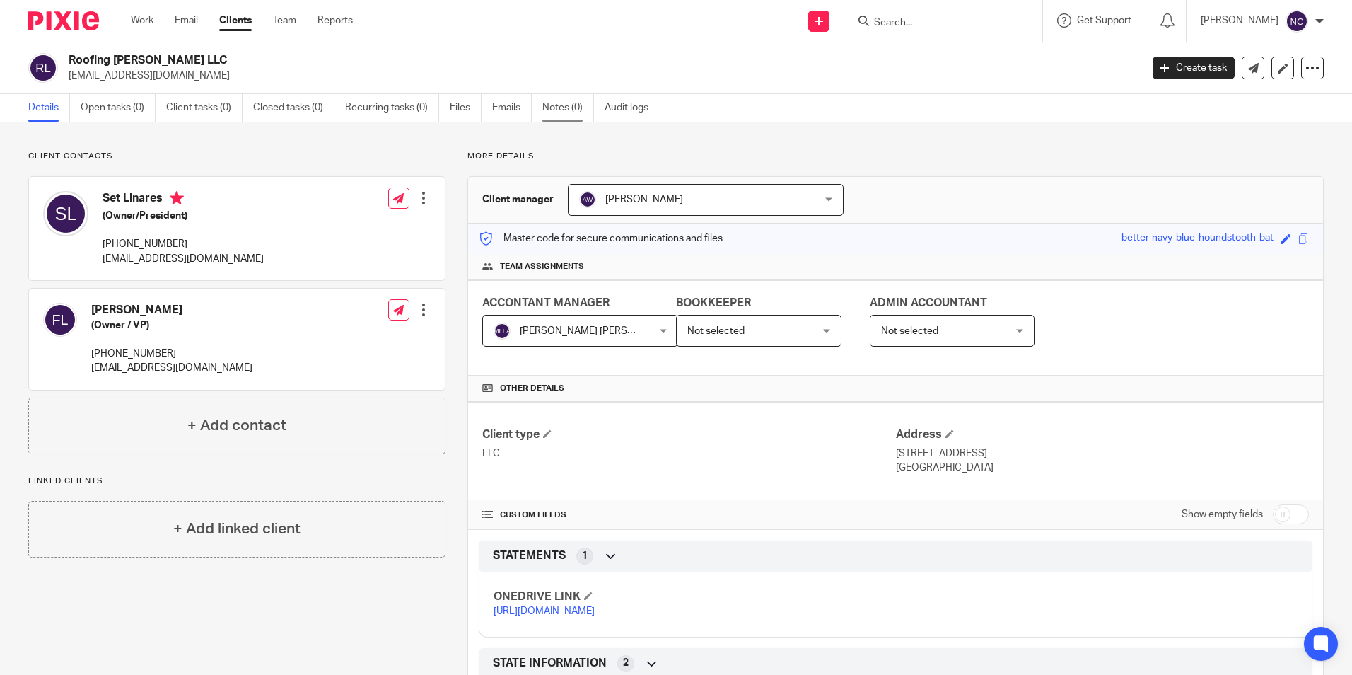
click at [554, 106] on link "Notes (0)" at bounding box center [568, 108] width 52 height 28
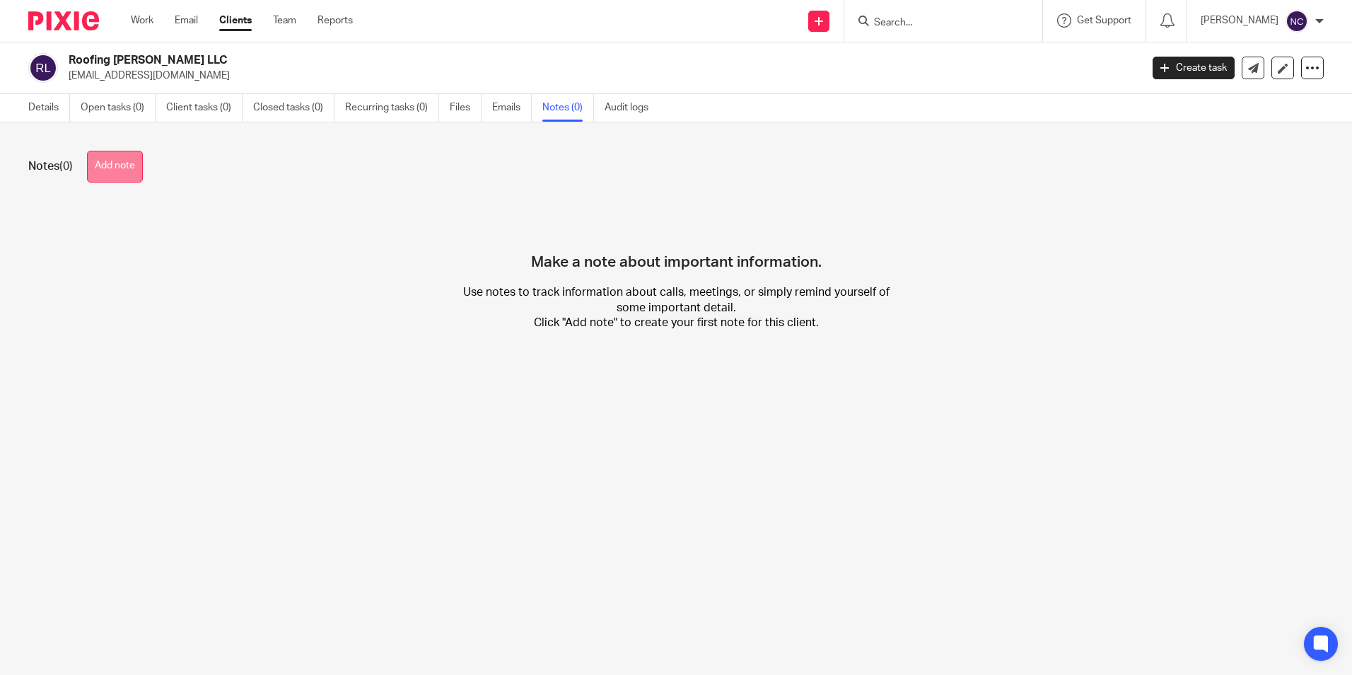
click at [105, 169] on button "Add note" at bounding box center [115, 167] width 56 height 32
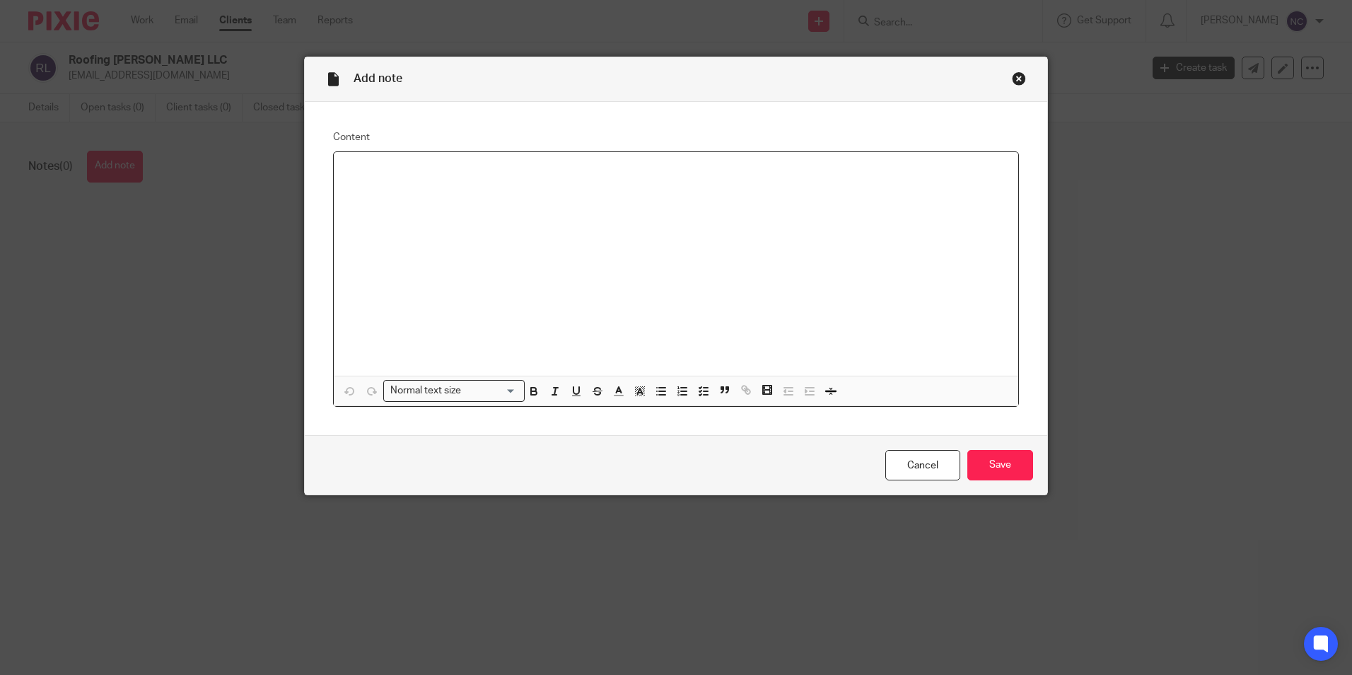
click at [453, 194] on div at bounding box center [676, 263] width 684 height 223
click at [566, 176] on p "SERVICES: BOOKKEEPING AND CLEAN UP" at bounding box center [676, 170] width 662 height 14
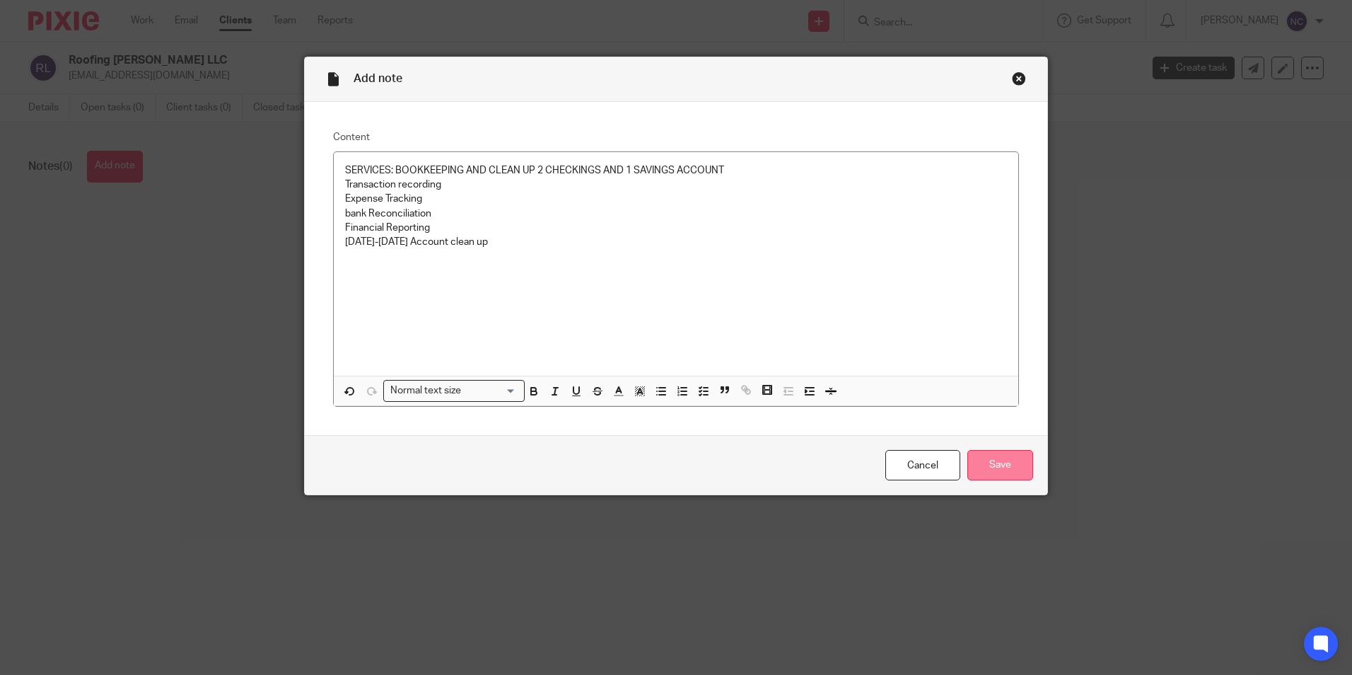
click at [1016, 465] on input "Save" at bounding box center [1000, 465] width 66 height 30
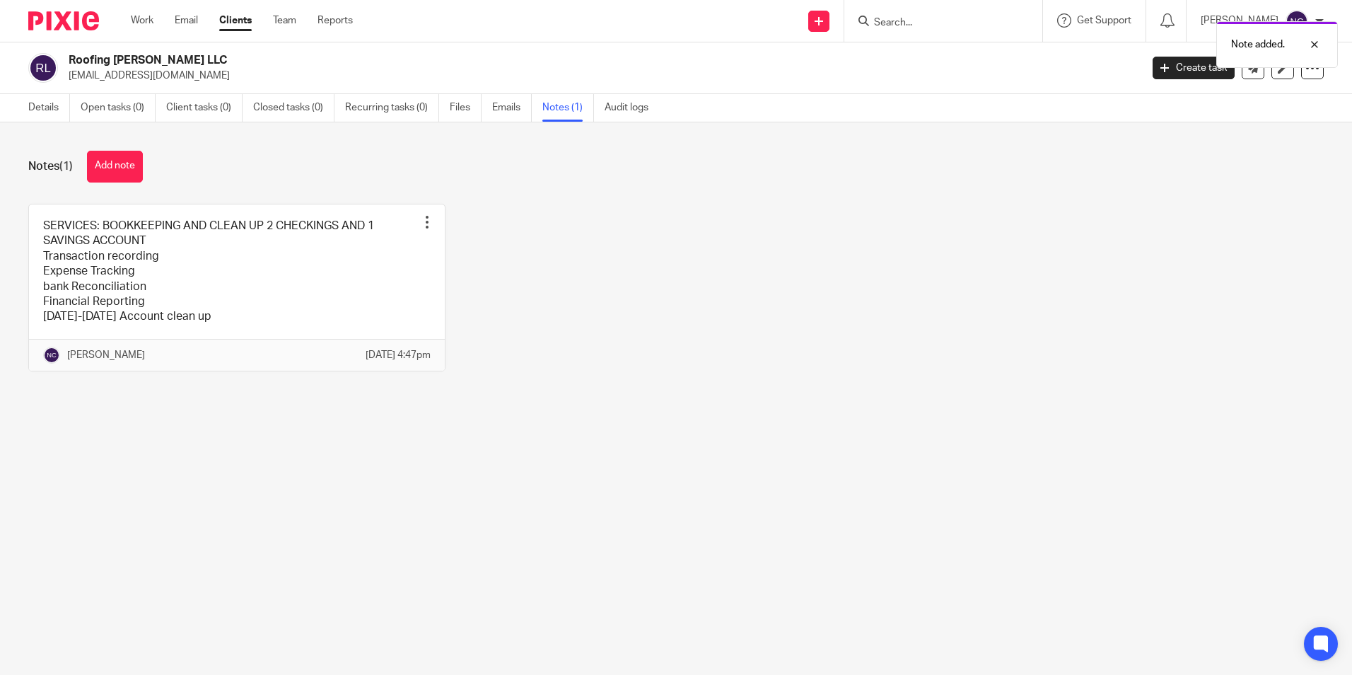
click at [883, 24] on div "Note added." at bounding box center [1007, 41] width 662 height 54
click at [884, 24] on input "Search" at bounding box center [935, 23] width 127 height 13
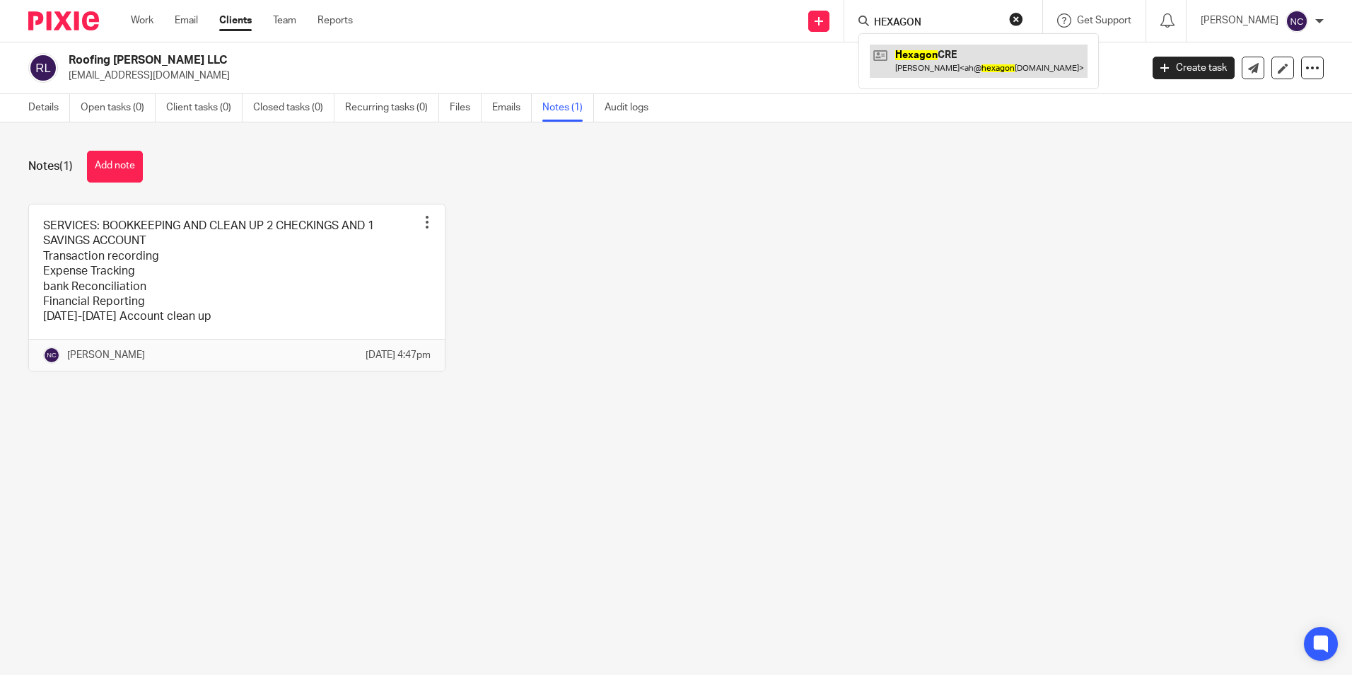
type input "HEXAGON"
click at [921, 62] on link at bounding box center [979, 61] width 218 height 33
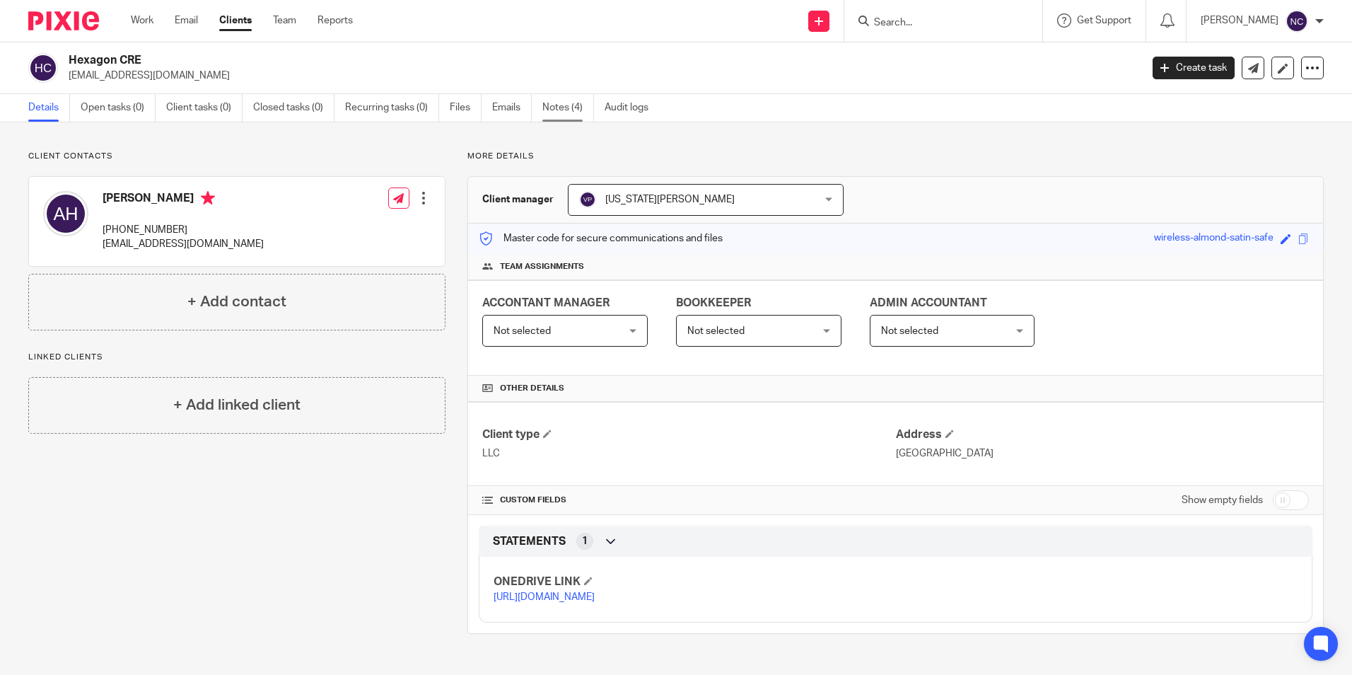
click at [552, 109] on link "Notes (4)" at bounding box center [568, 108] width 52 height 28
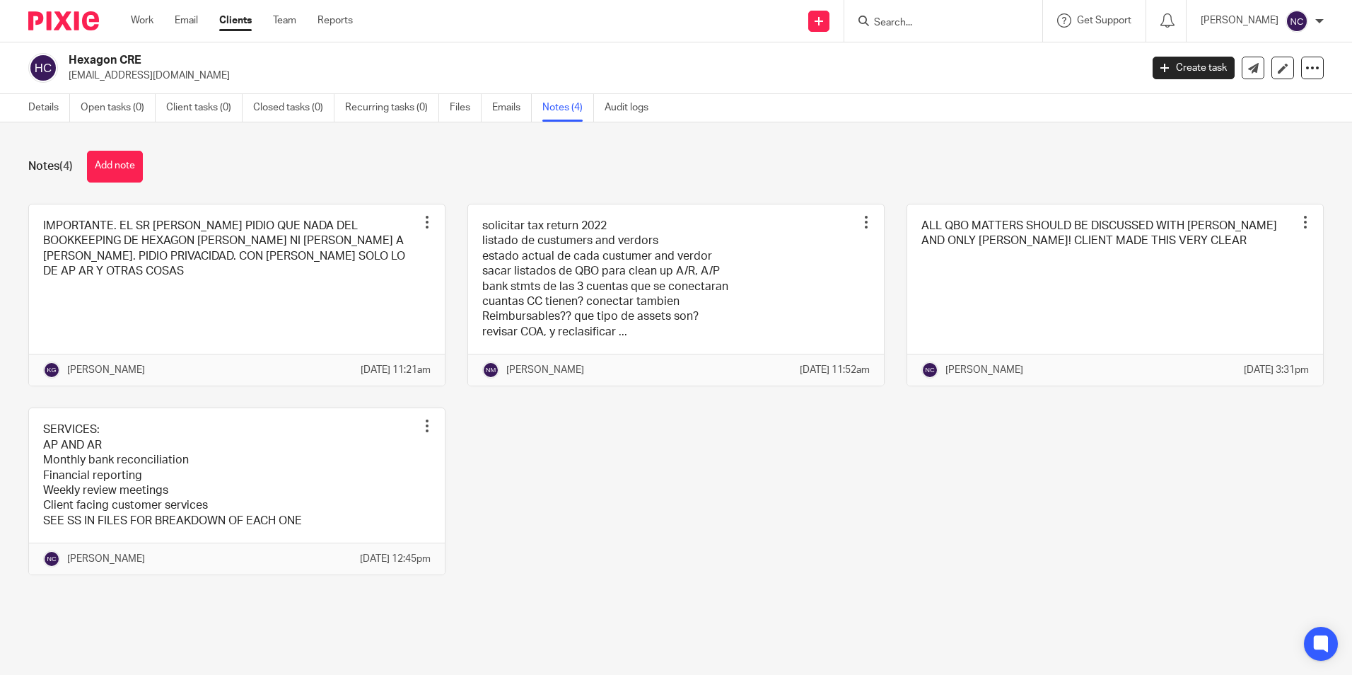
click at [880, 18] on input "Search" at bounding box center [935, 23] width 127 height 13
type input "SEDONA"
click at [916, 71] on link at bounding box center [989, 61] width 239 height 33
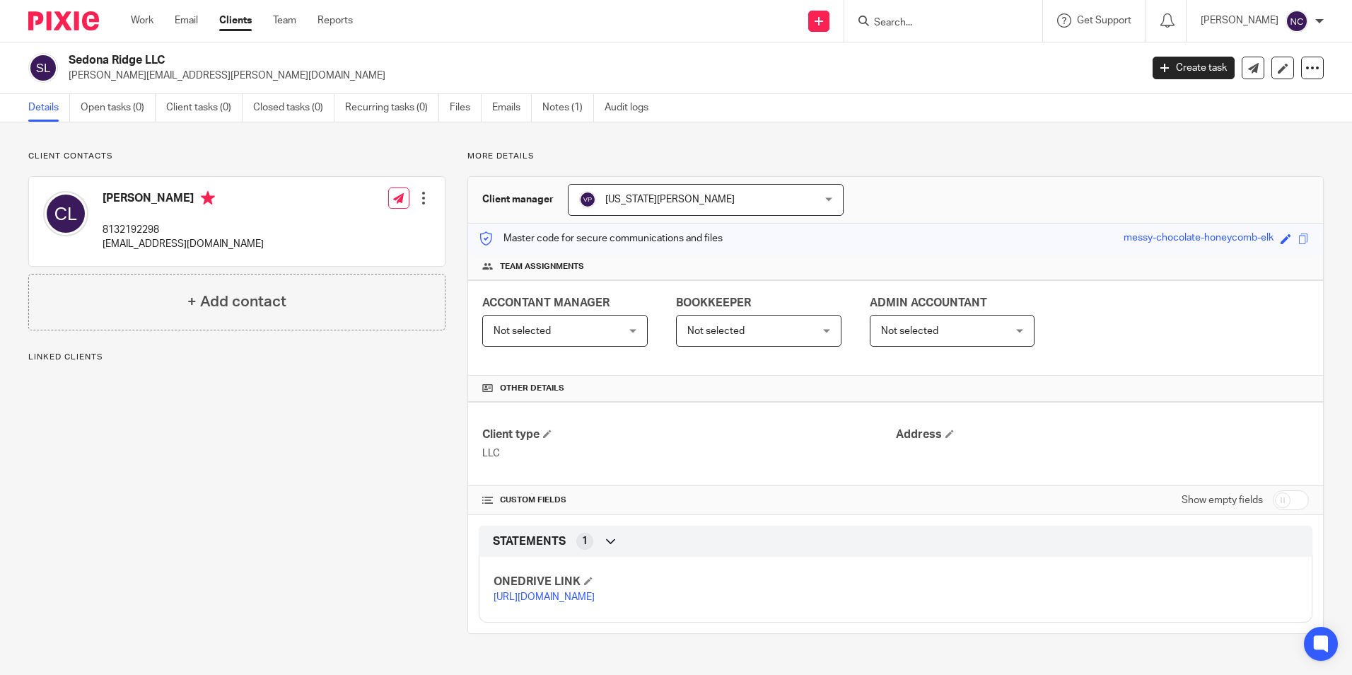
click at [542, 110] on ul "Details Open tasks (0) Client tasks (0) Closed tasks (0) Recurring tasks (0) Fi…" at bounding box center [348, 108] width 641 height 28
click at [571, 105] on link "Notes (1)" at bounding box center [568, 108] width 52 height 28
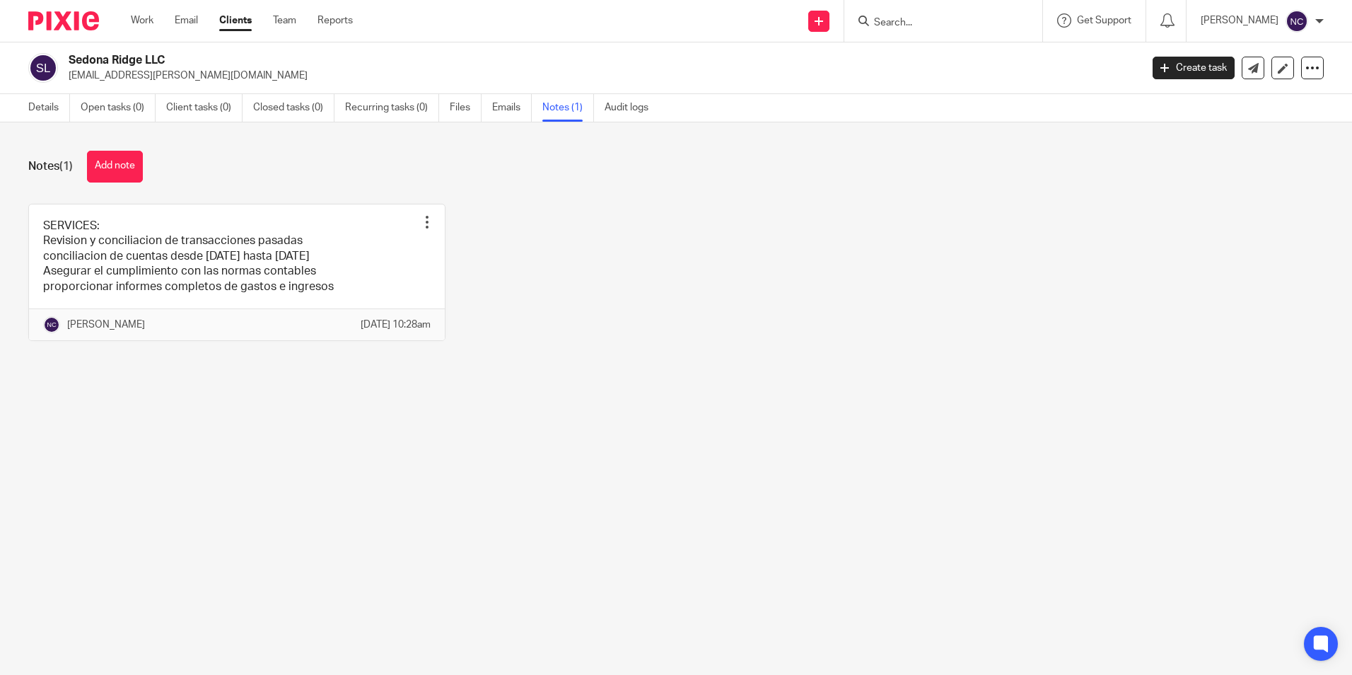
click at [929, 21] on input "Search" at bounding box center [935, 23] width 127 height 13
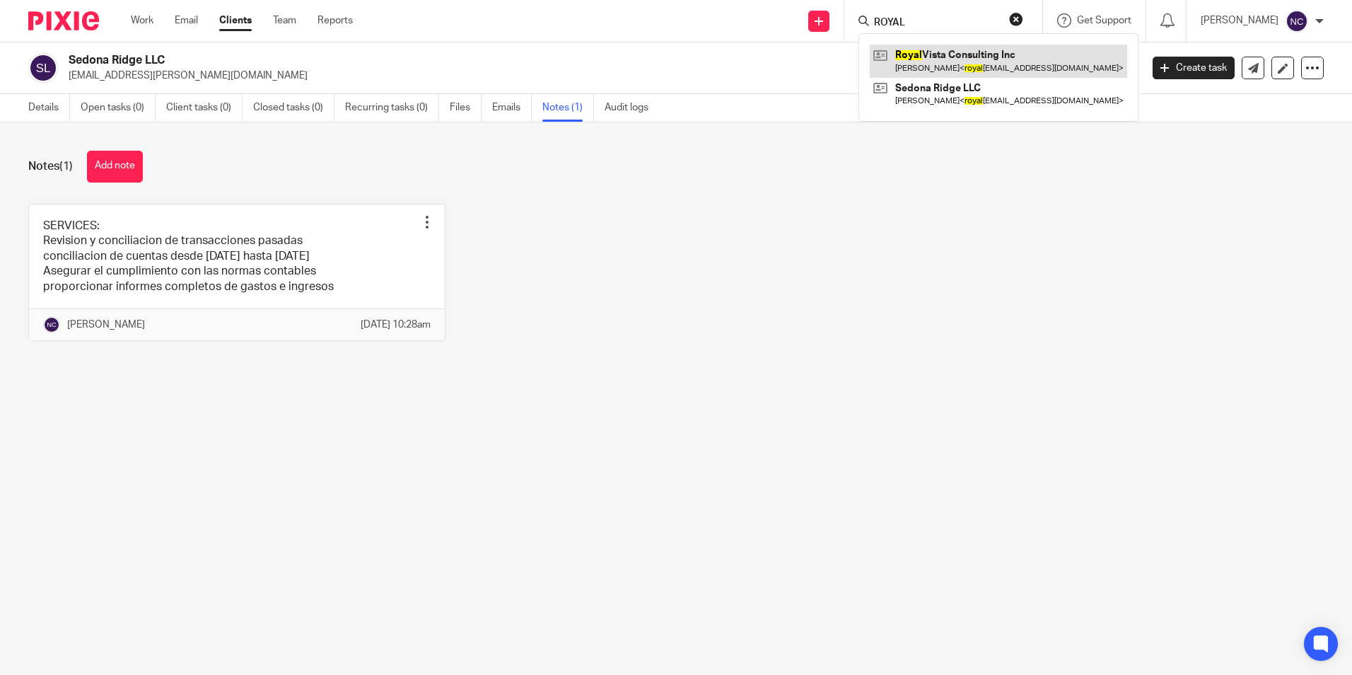
type input "ROYAL"
click at [962, 51] on link at bounding box center [998, 61] width 257 height 33
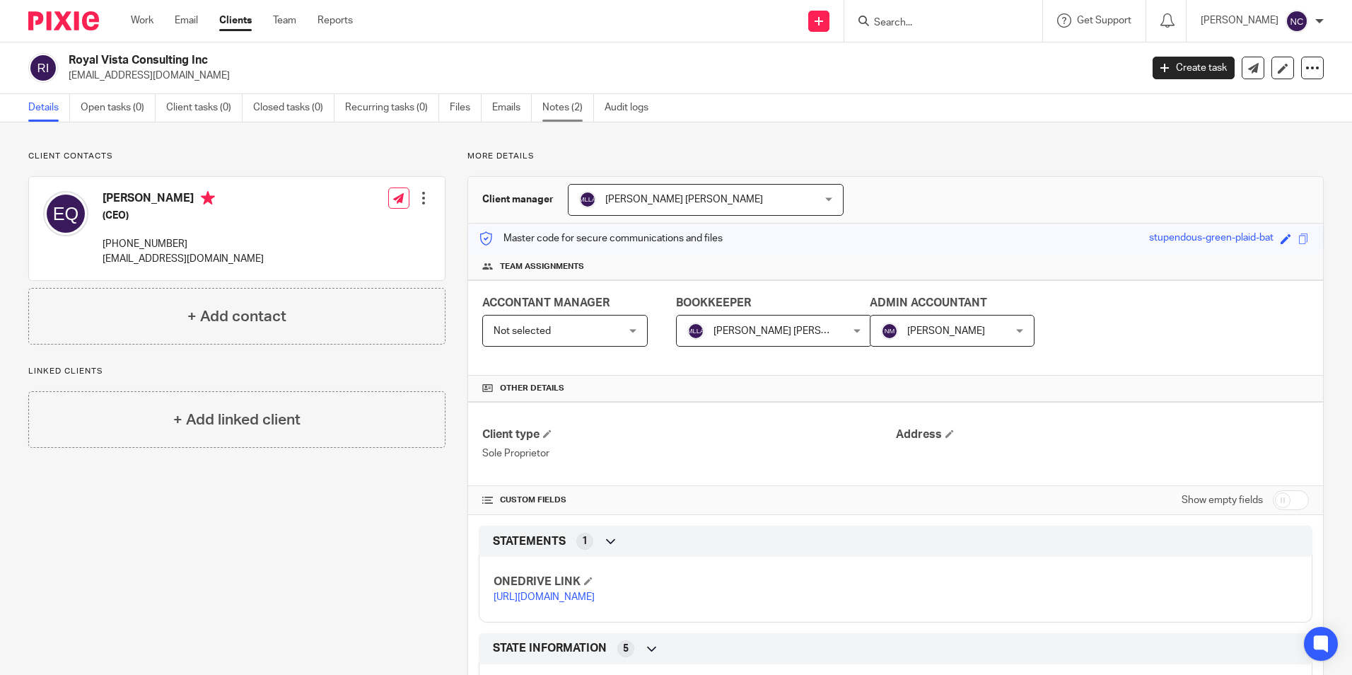
click at [564, 103] on link "Notes (2)" at bounding box center [568, 108] width 52 height 28
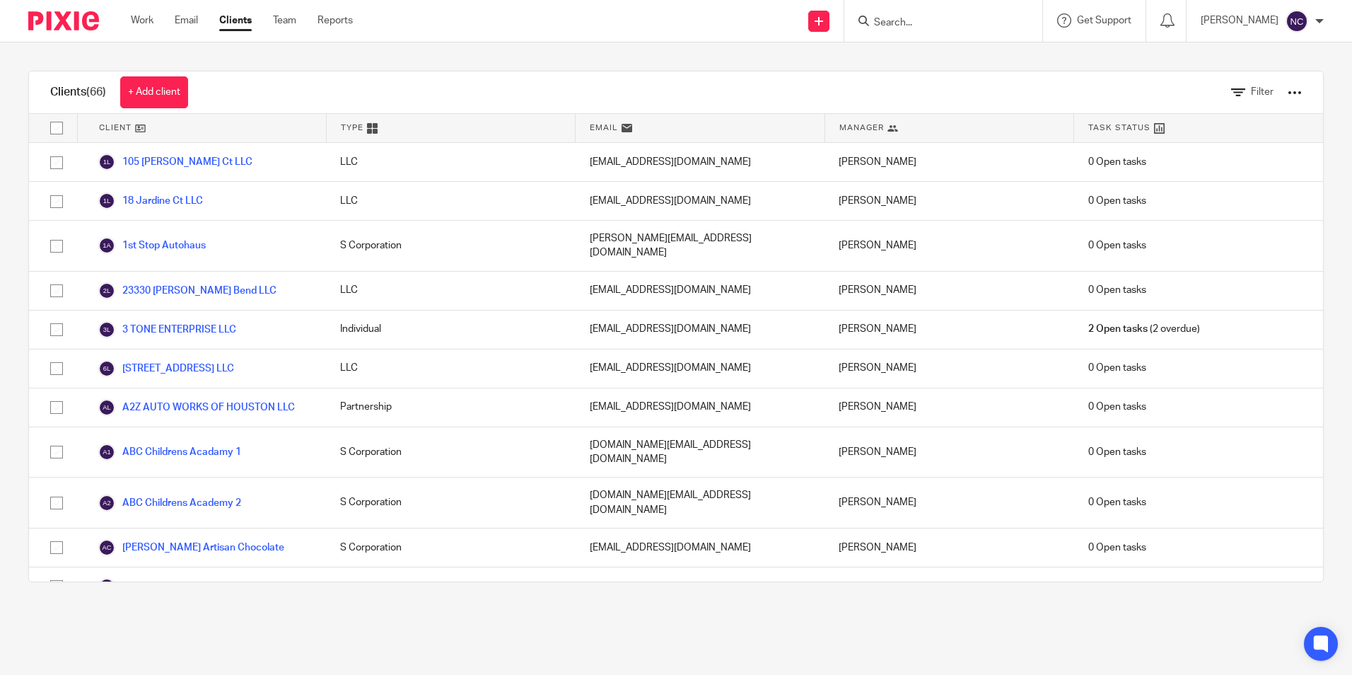
click at [961, 21] on input "Search" at bounding box center [935, 23] width 127 height 13
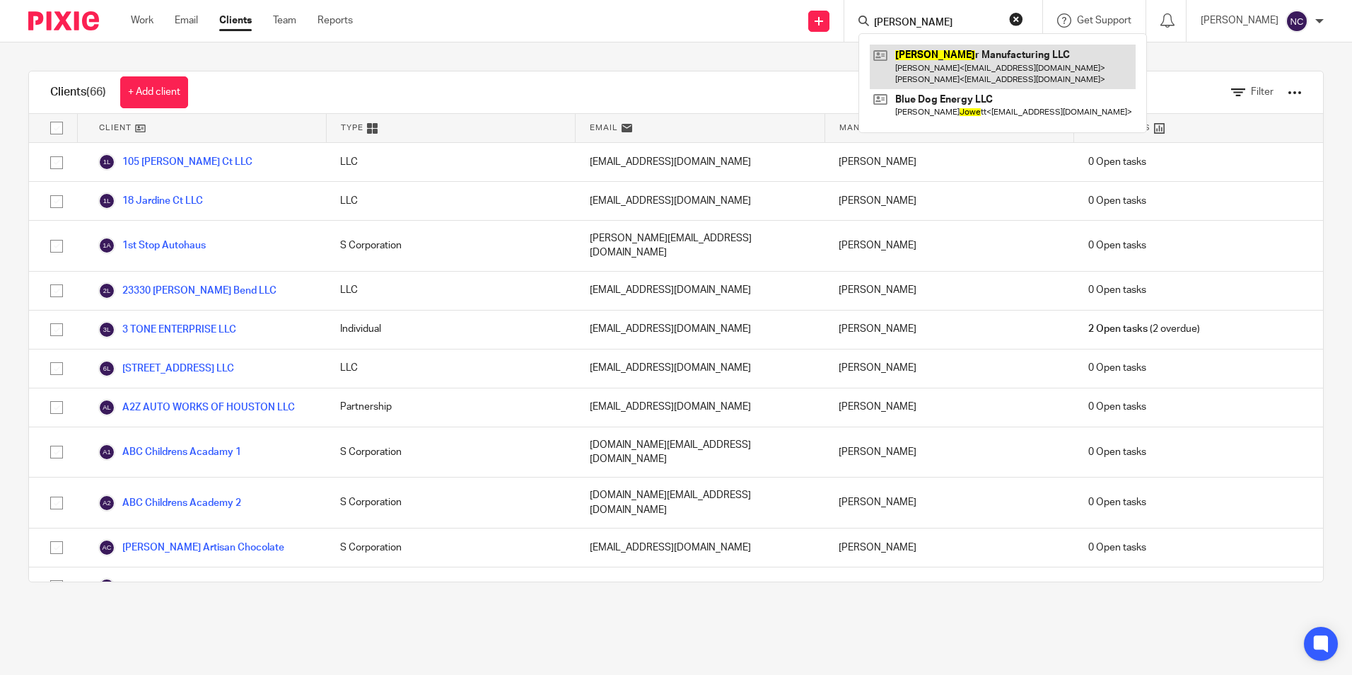
type input "POWE"
click at [939, 81] on link at bounding box center [1003, 67] width 266 height 44
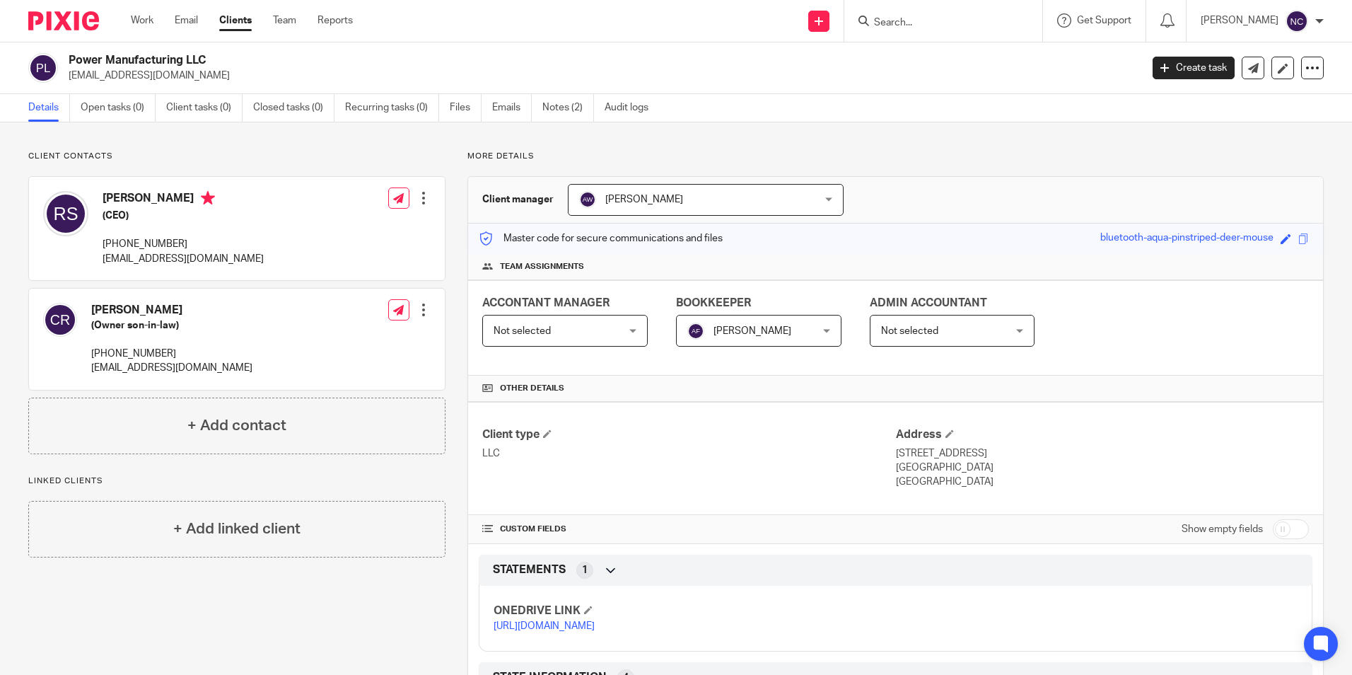
click at [595, 631] on link "[URL][DOMAIN_NAME]" at bounding box center [544, 626] width 101 height 10
